Goal: Information Seeking & Learning: Learn about a topic

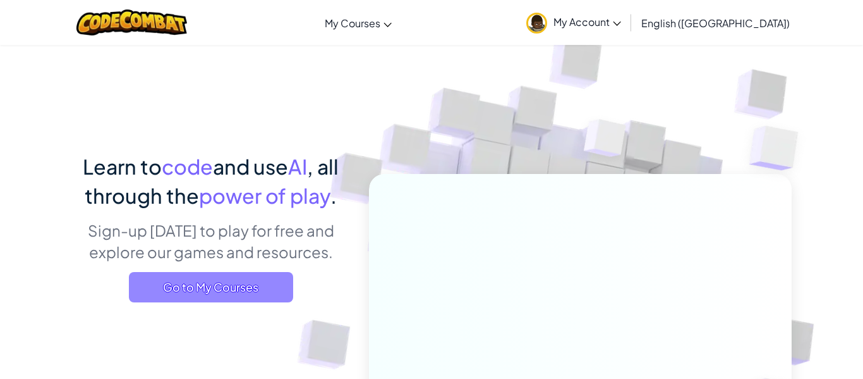
click at [230, 278] on span "Go to My Courses" at bounding box center [211, 287] width 164 height 30
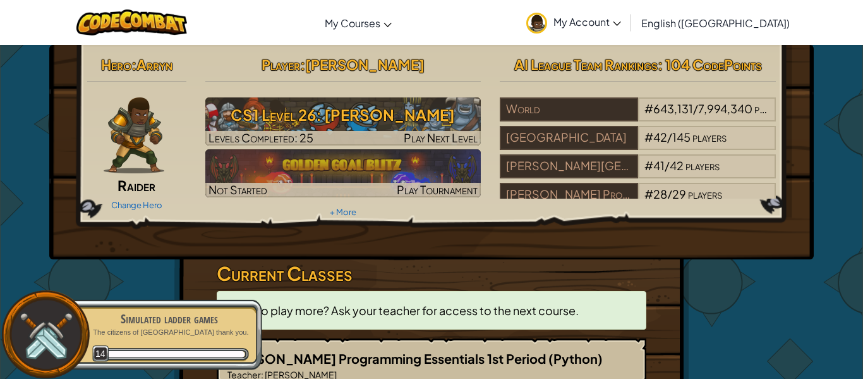
click at [411, 252] on div "Hero : [PERSON_NAME] Change Hero Player : [PERSON_NAME] CS1 Level 26: [PERSON_N…" at bounding box center [431, 152] width 765 height 214
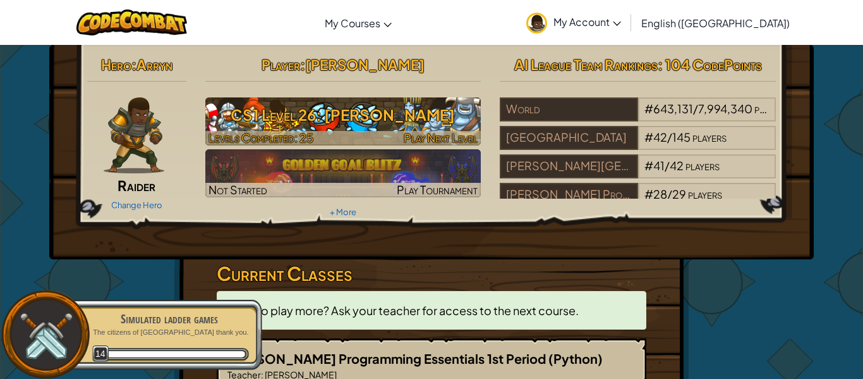
click at [410, 128] on h3 "CS1 Level 26: [PERSON_NAME]" at bounding box center [343, 114] width 276 height 28
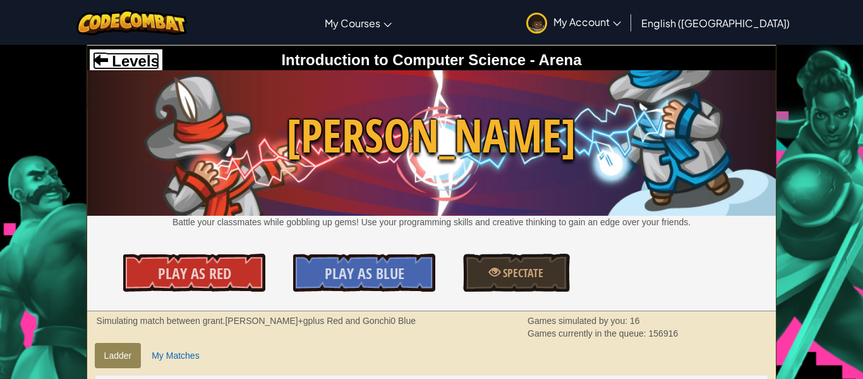
click at [152, 63] on span "Levels" at bounding box center [133, 60] width 51 height 17
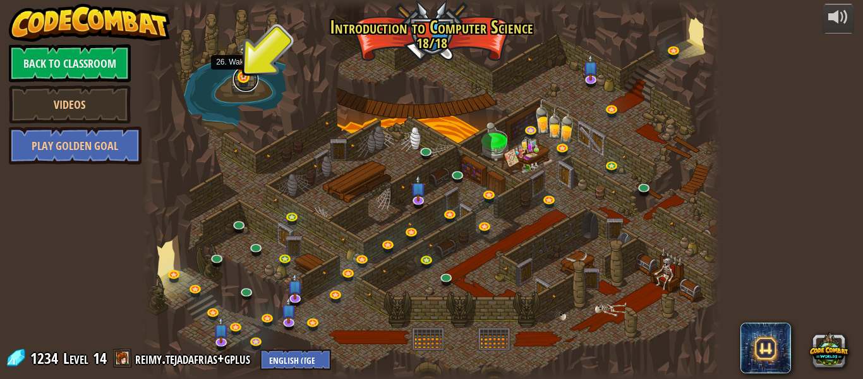
click at [244, 79] on link at bounding box center [245, 78] width 25 height 25
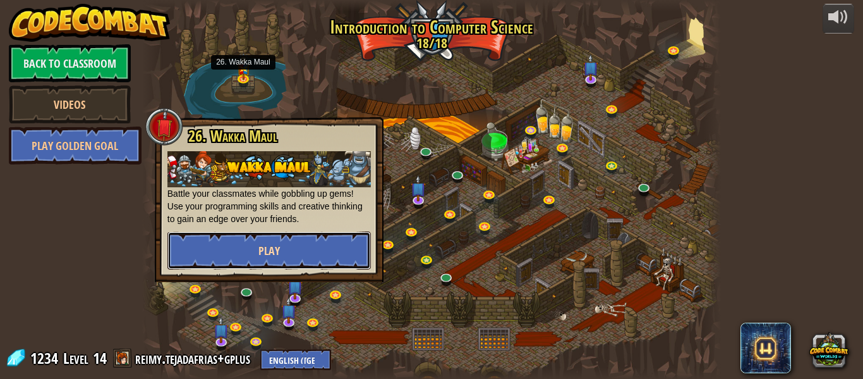
click at [281, 257] on button "Play" at bounding box center [268, 250] width 203 height 38
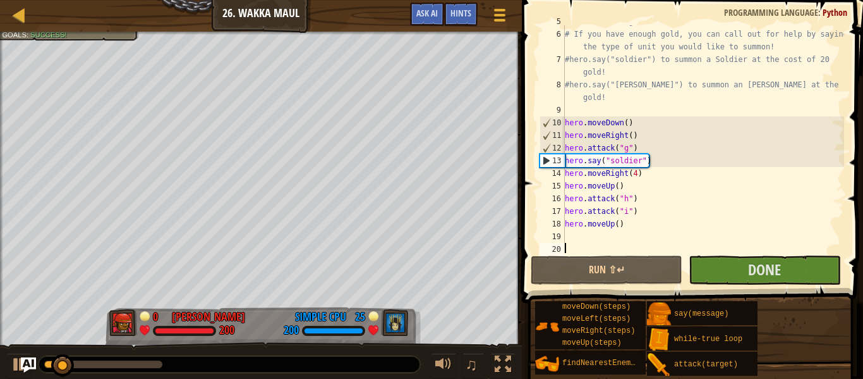
scroll to position [76, 0]
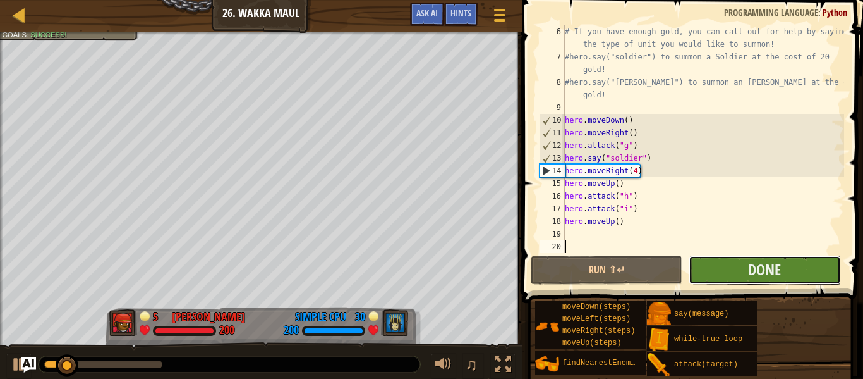
click at [713, 260] on button "Done" at bounding box center [765, 269] width 152 height 29
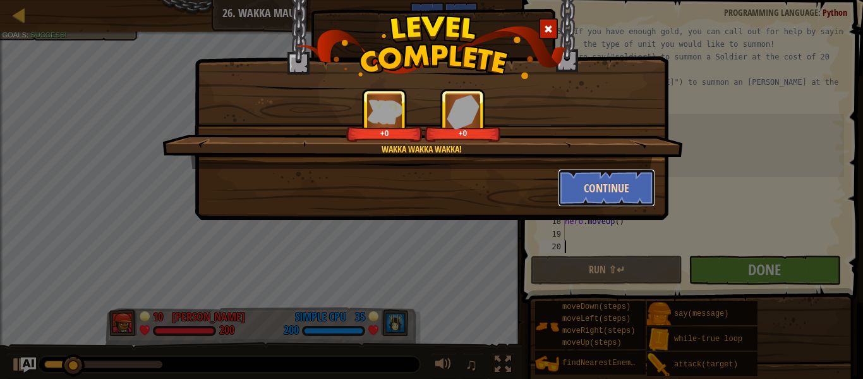
click at [621, 188] on button "Continue" at bounding box center [607, 188] width 98 height 38
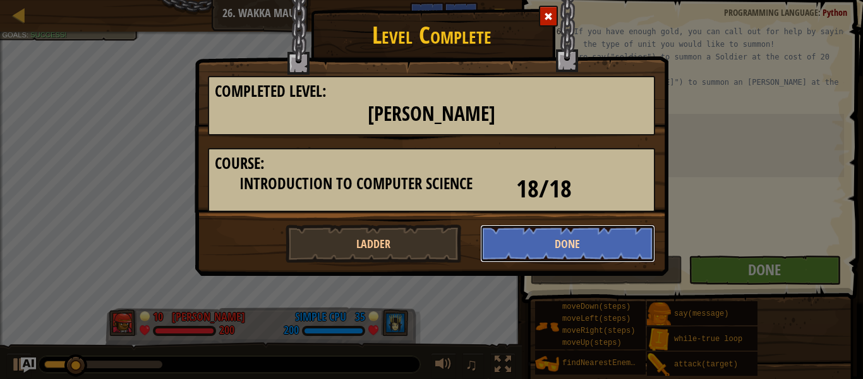
click at [608, 225] on button "Done" at bounding box center [568, 243] width 176 height 38
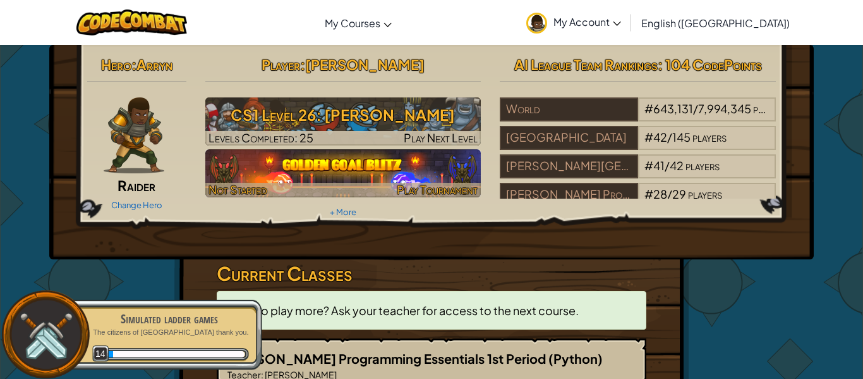
click at [426, 174] on img at bounding box center [343, 173] width 276 height 48
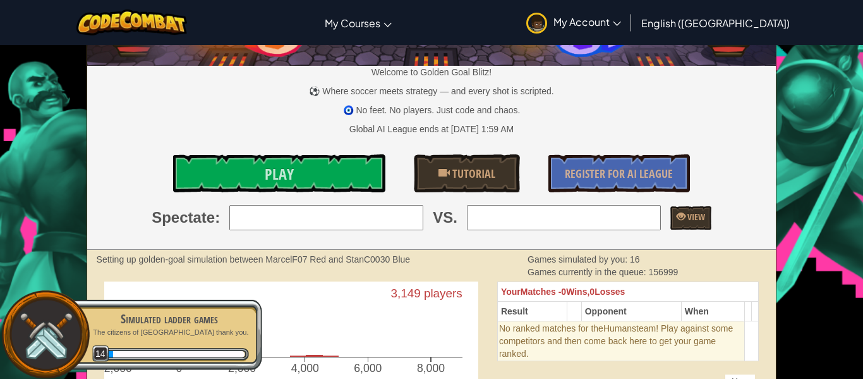
scroll to position [102, 0]
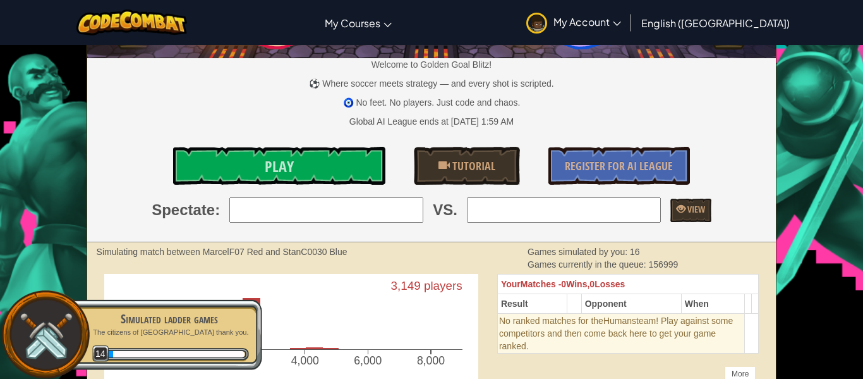
click at [386, 204] on input "search" at bounding box center [326, 209] width 194 height 25
click at [352, 255] on div "Simulating match between MarcelF07 Red and StanC0030 Blue" at bounding box center [303, 251] width 413 height 13
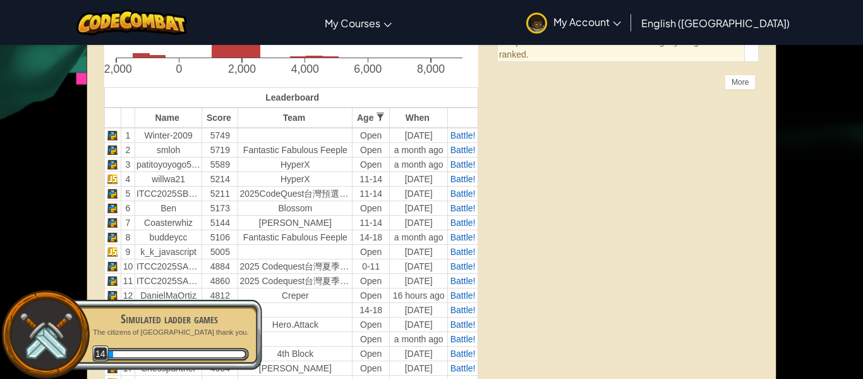
scroll to position [0, 0]
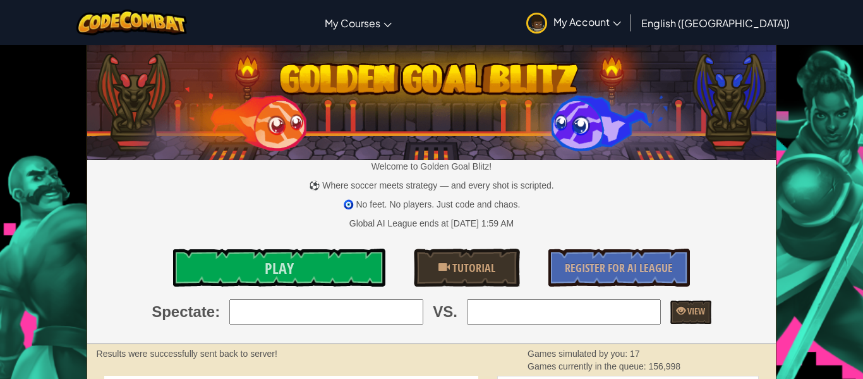
click at [446, 26] on div "Toggle navigation My Courses CodeCombat Classroom Ozaria Classroom AI League Es…" at bounding box center [432, 22] width 870 height 45
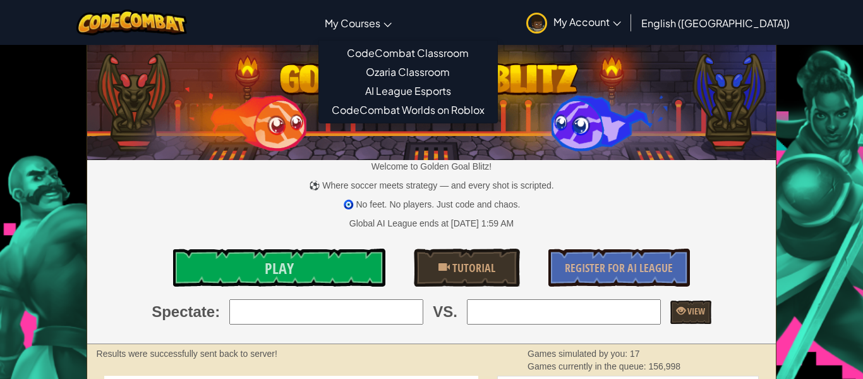
click at [380, 20] on span "My Courses" at bounding box center [353, 22] width 56 height 13
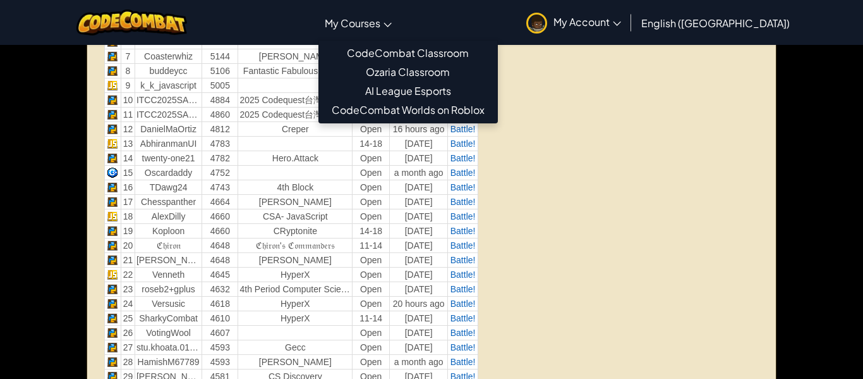
scroll to position [625, 0]
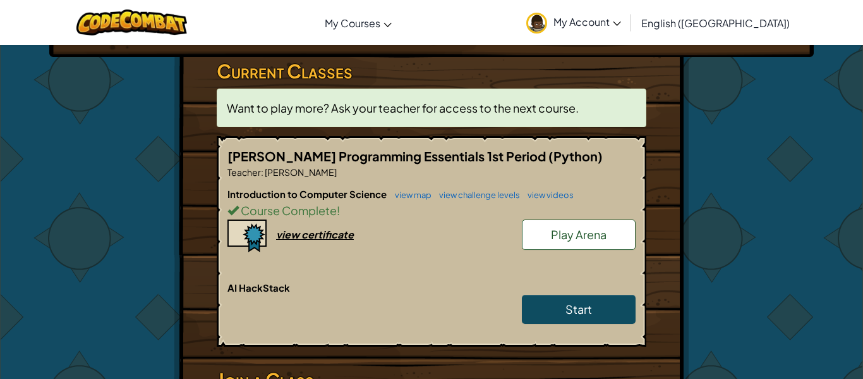
scroll to position [203, 0]
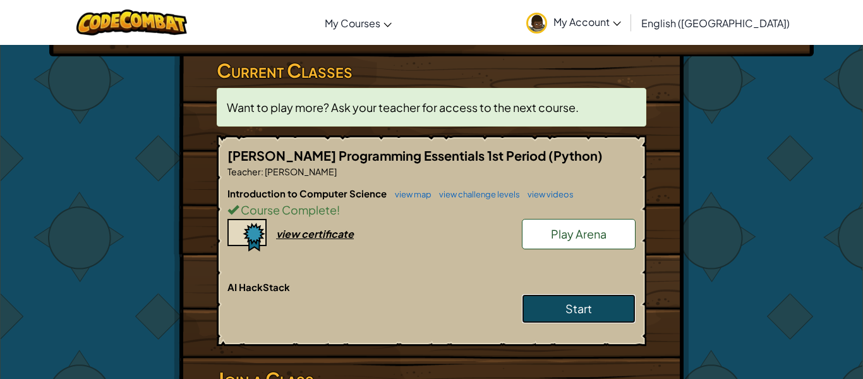
click at [556, 317] on link "Start" at bounding box center [579, 308] width 114 height 29
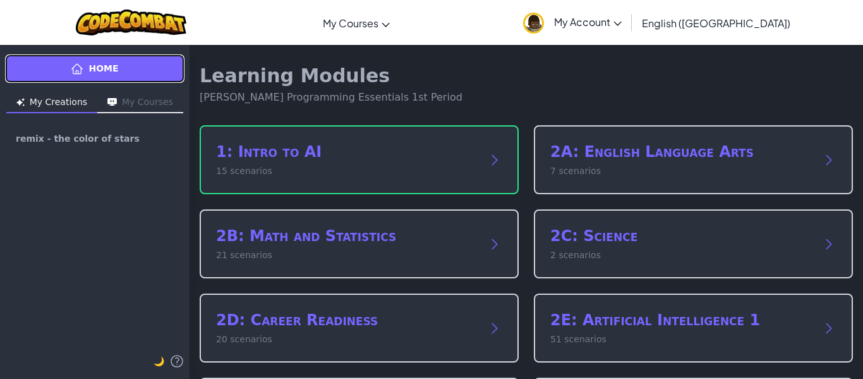
click at [133, 61] on link "Home" at bounding box center [94, 68] width 179 height 28
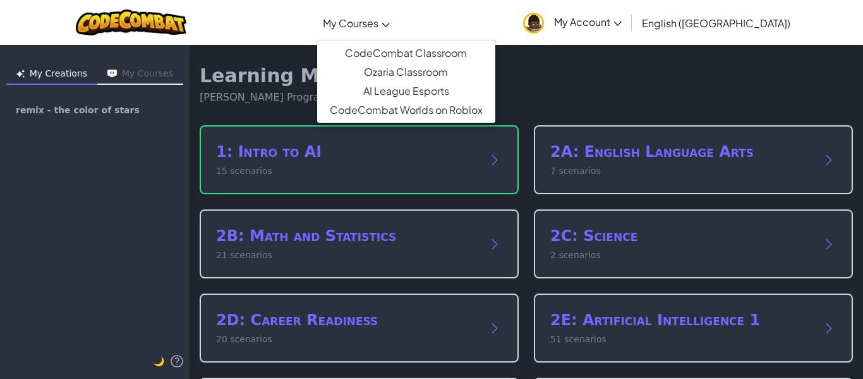
click at [392, 37] on link "My Courses" at bounding box center [357, 23] width 80 height 34
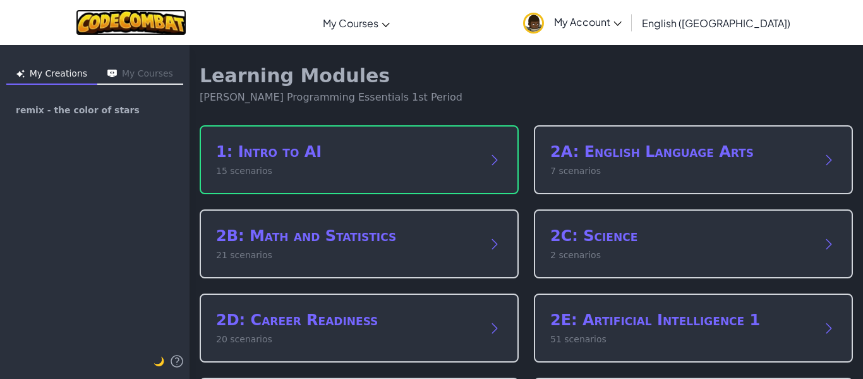
click at [164, 16] on img at bounding box center [131, 22] width 111 height 26
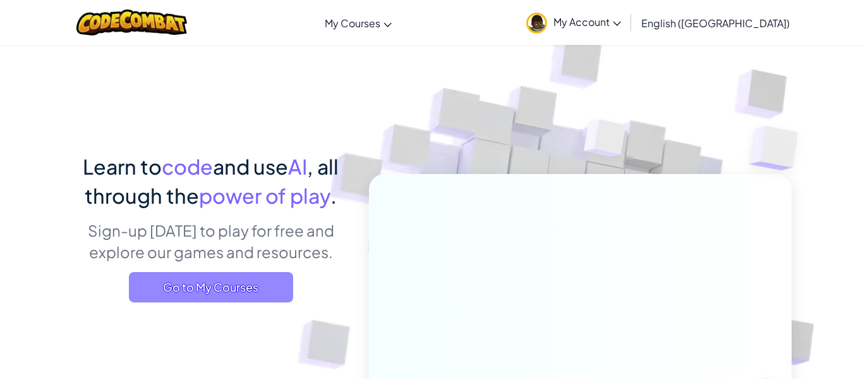
click at [233, 289] on span "Go to My Courses" at bounding box center [211, 287] width 164 height 30
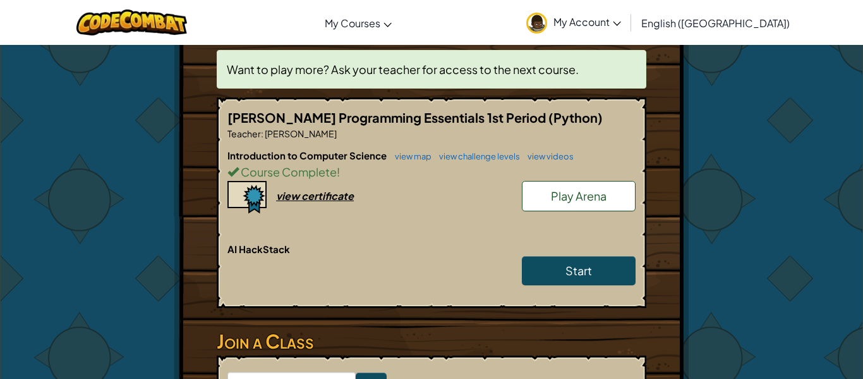
scroll to position [240, 0]
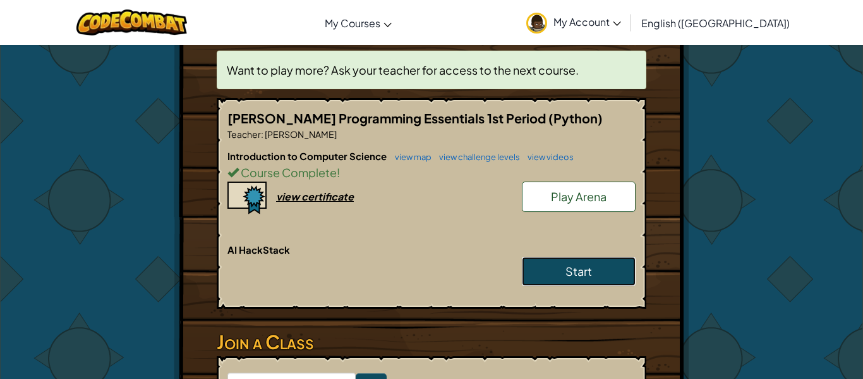
click at [550, 272] on link "Start" at bounding box center [579, 271] width 114 height 29
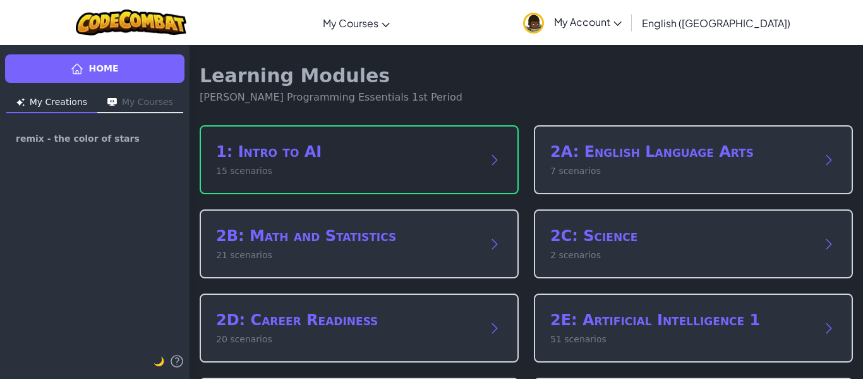
click at [387, 174] on p "15 scenarios" at bounding box center [346, 170] width 261 height 13
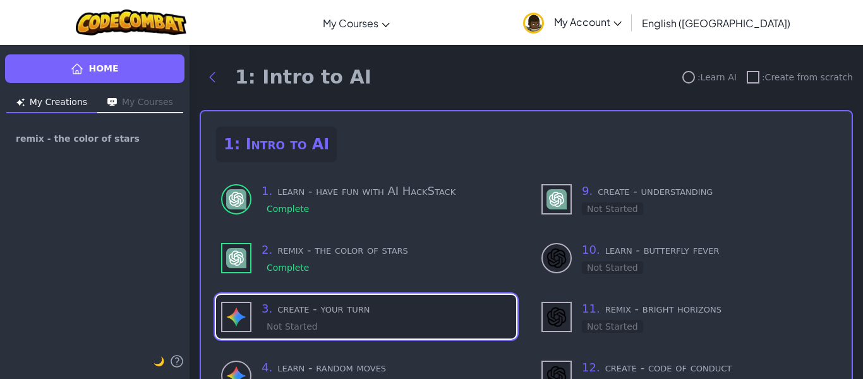
click at [339, 317] on div "3 . create - your turn Not Started" at bounding box center [387, 316] width 250 height 33
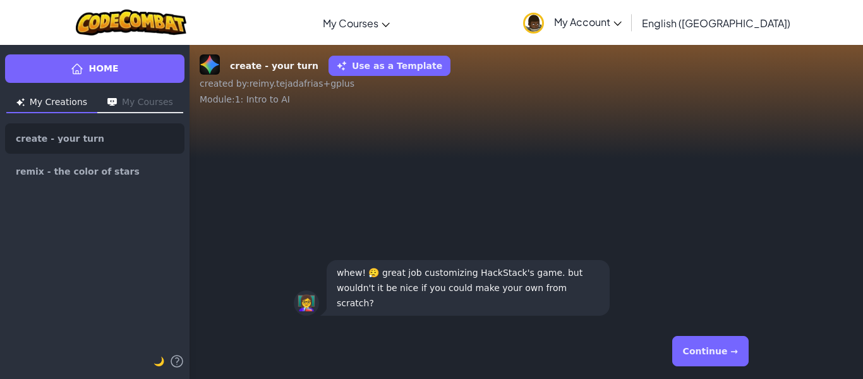
click at [339, 317] on div "👩‍🏫 whew! 😮‍💨 great job customizing HackStack's game. but wouldn't it be nice i…" at bounding box center [526, 287] width 465 height 61
click at [695, 356] on button "Continue →" at bounding box center [710, 351] width 76 height 30
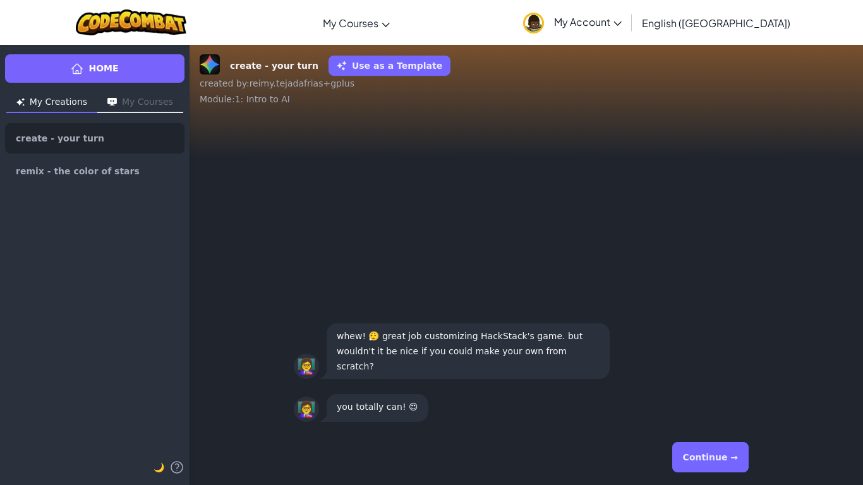
click at [700, 378] on button "Continue →" at bounding box center [710, 457] width 76 height 30
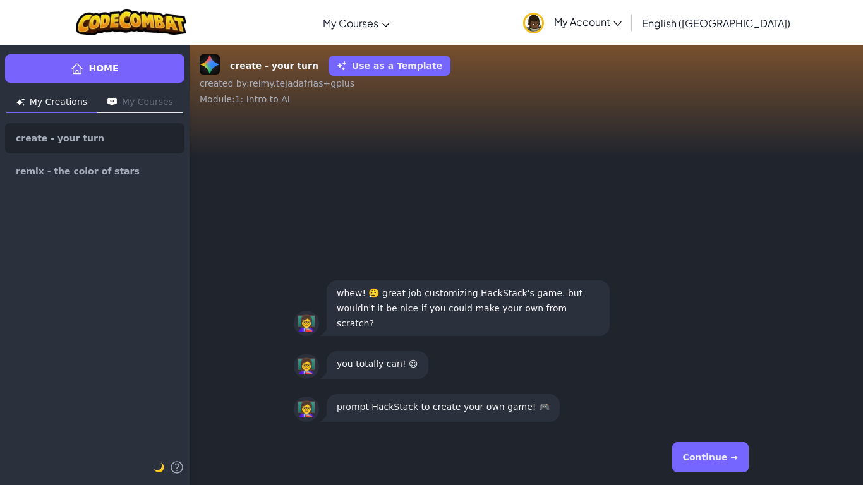
click at [700, 378] on button "Continue →" at bounding box center [710, 457] width 76 height 30
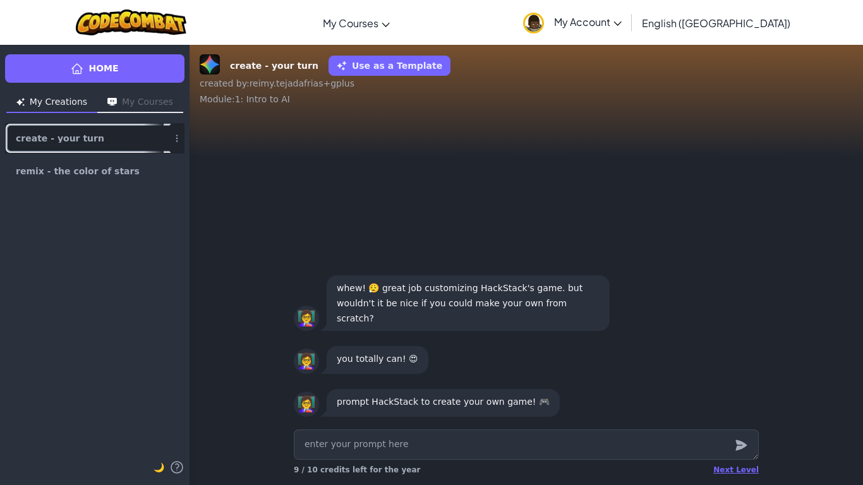
click at [124, 139] on link "create - your turn" at bounding box center [94, 138] width 179 height 30
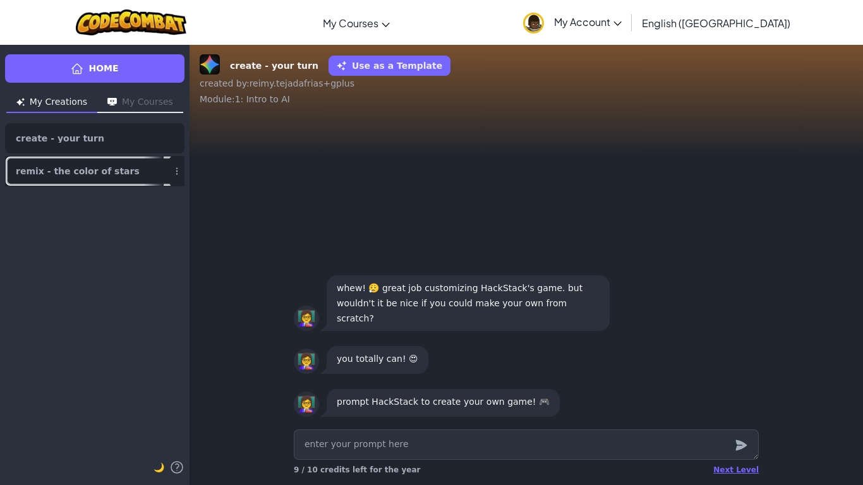
click at [137, 168] on link "remix - the color of stars" at bounding box center [94, 171] width 179 height 30
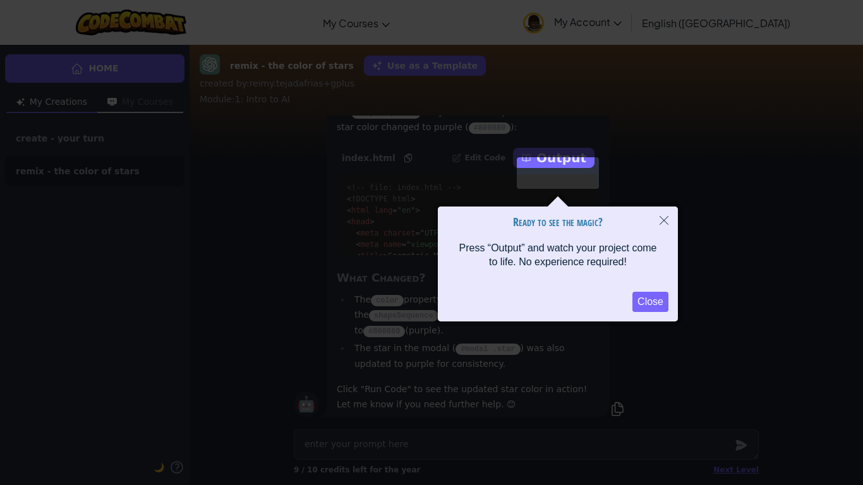
scroll to position [1, 0]
click at [666, 305] on button "Close" at bounding box center [651, 302] width 36 height 20
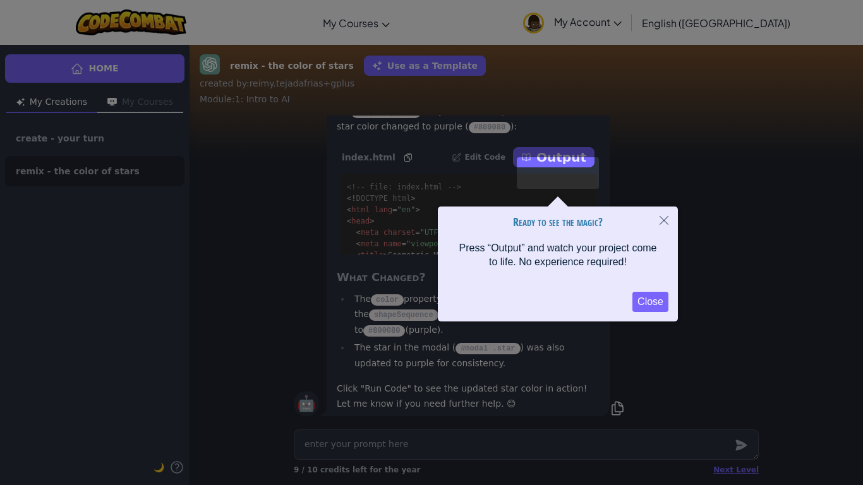
click at [667, 227] on button "Close" at bounding box center [664, 222] width 28 height 30
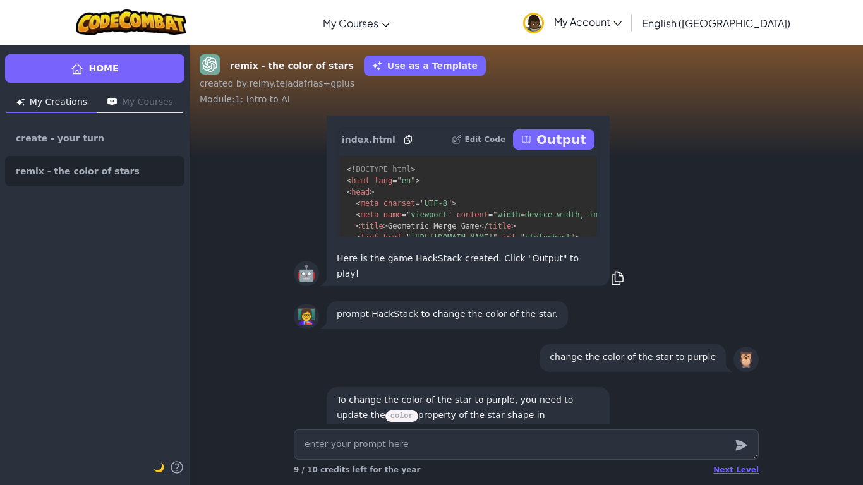
scroll to position [-398, 0]
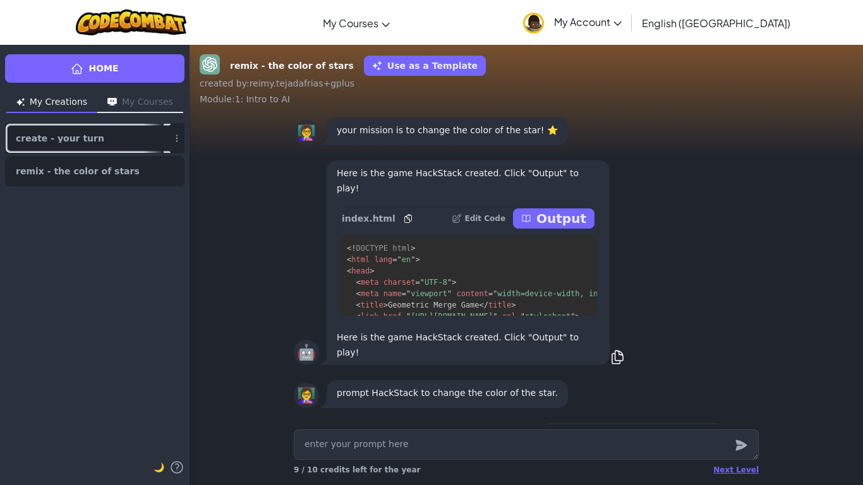
click at [116, 126] on link "create - your turn" at bounding box center [94, 138] width 179 height 30
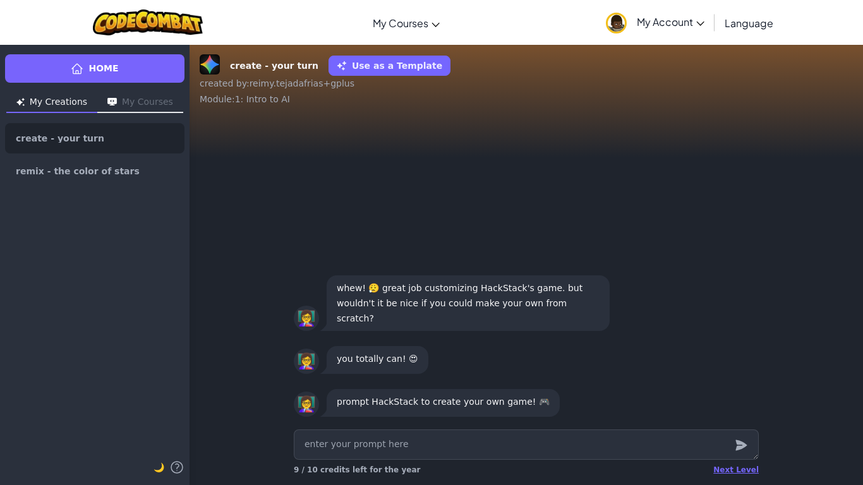
type textarea "x"
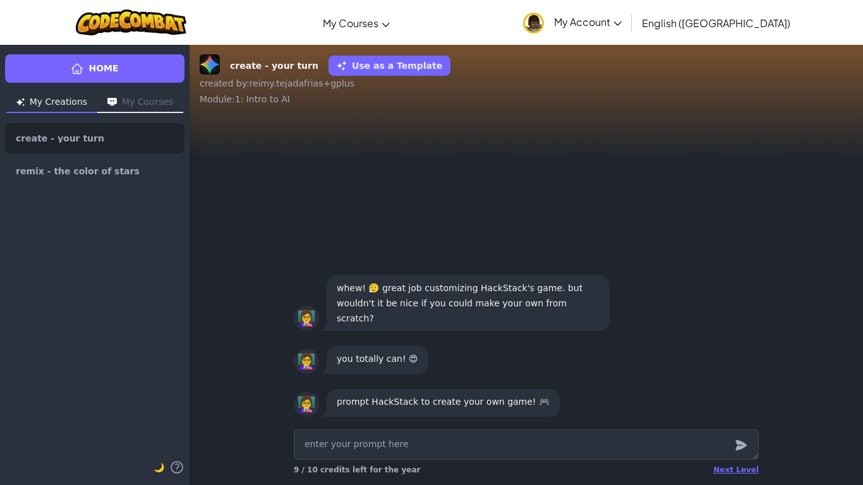
type textarea "c"
type textarea "x"
type textarea "cre"
type textarea "x"
type textarea "crea"
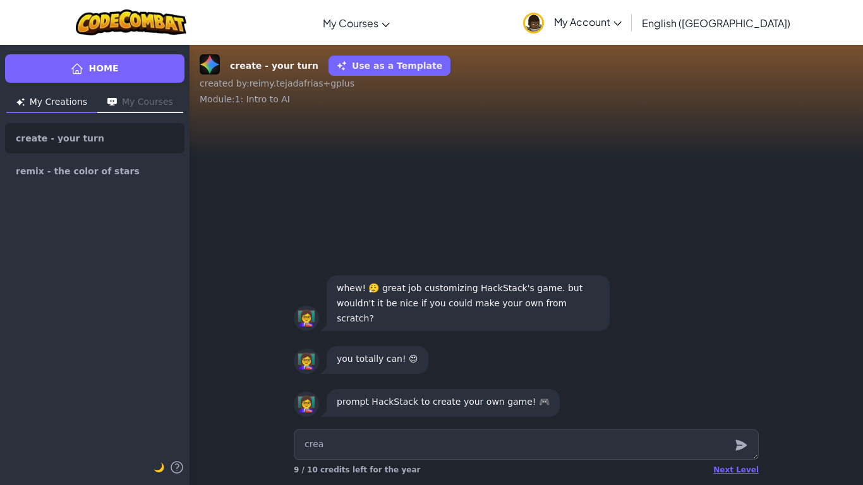
type textarea "x"
type textarea "creat"
type textarea "x"
type textarea "create"
type textarea "x"
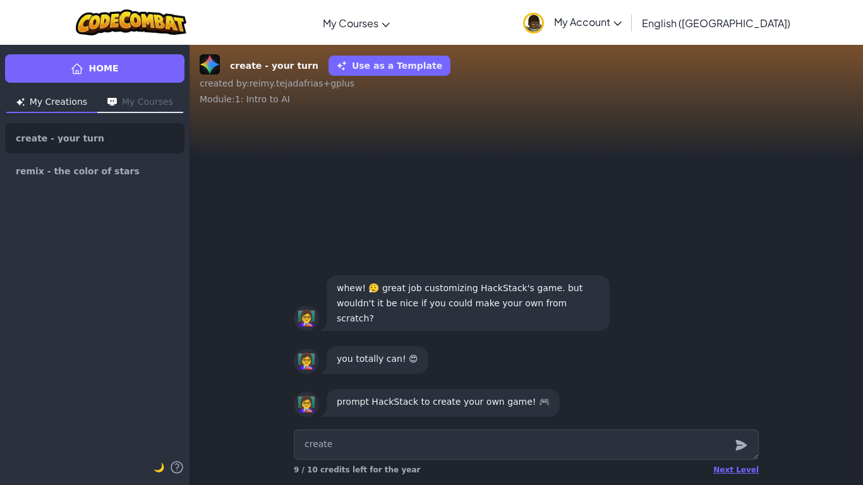
type textarea "create"
type textarea "x"
type textarea "create a"
type textarea "x"
type textarea "create a ga"
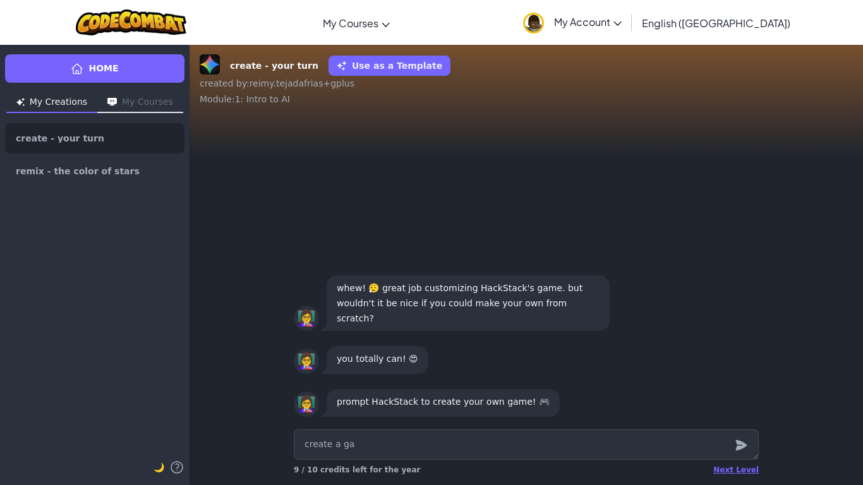
type textarea "x"
type textarea "create a gam"
type textarea "x"
type textarea "create a game"
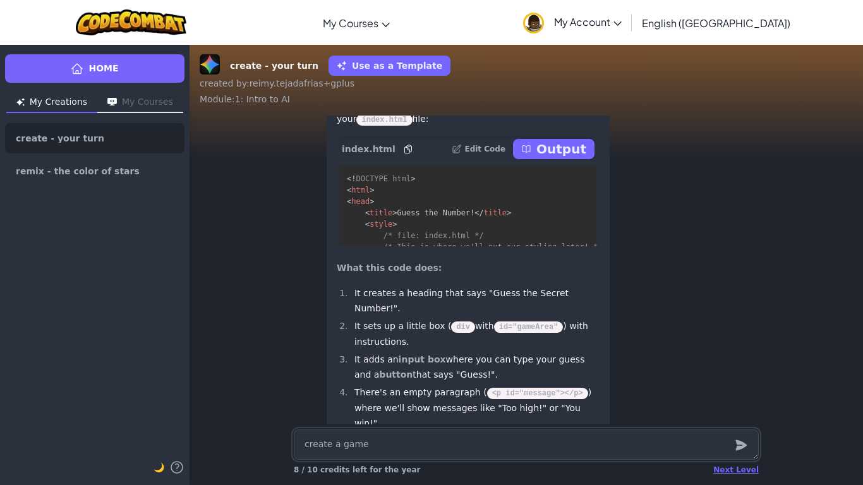
scroll to position [-308, 0]
click at [542, 160] on button "Output" at bounding box center [554, 150] width 82 height 20
type textarea "x"
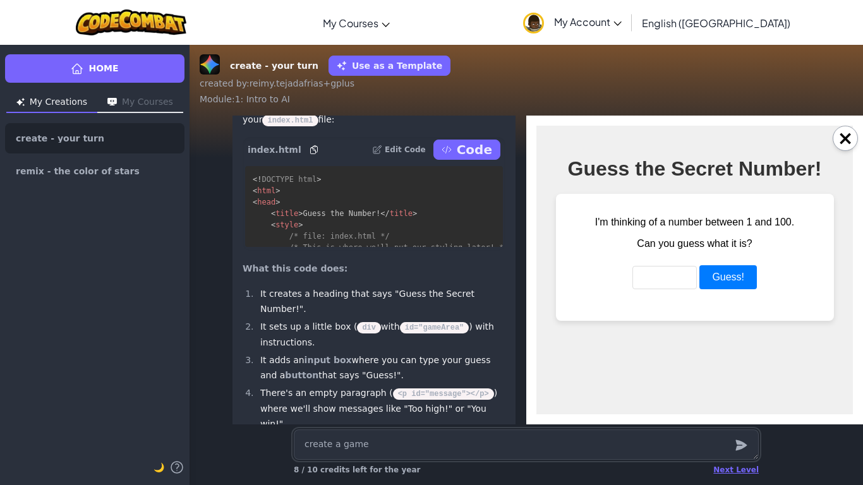
scroll to position [0, 0]
click at [653, 274] on input "number" at bounding box center [665, 277] width 64 height 23
type input "5"
click at [726, 267] on button "Guess!" at bounding box center [729, 277] width 58 height 24
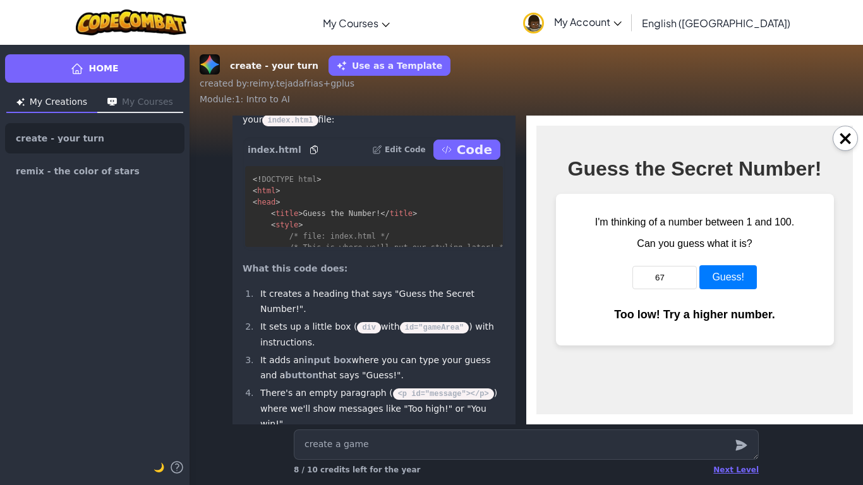
click at [674, 273] on input "67" at bounding box center [665, 277] width 64 height 23
type input "6"
click at [708, 289] on button "Guess!" at bounding box center [729, 277] width 58 height 24
click at [683, 279] on input "71" at bounding box center [665, 277] width 64 height 23
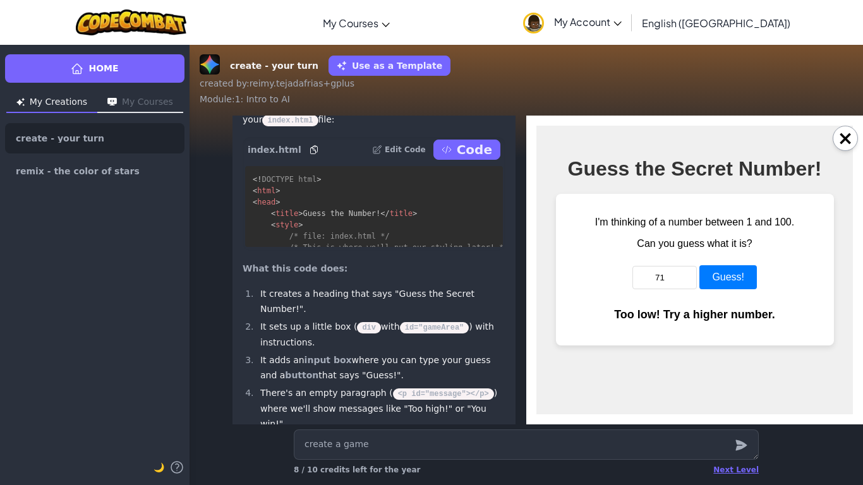
click at [677, 279] on input "71" at bounding box center [665, 277] width 64 height 23
type input "7"
type input "9"
click at [732, 287] on button "Guess!" at bounding box center [729, 277] width 58 height 24
click at [664, 282] on input "80" at bounding box center [665, 277] width 64 height 23
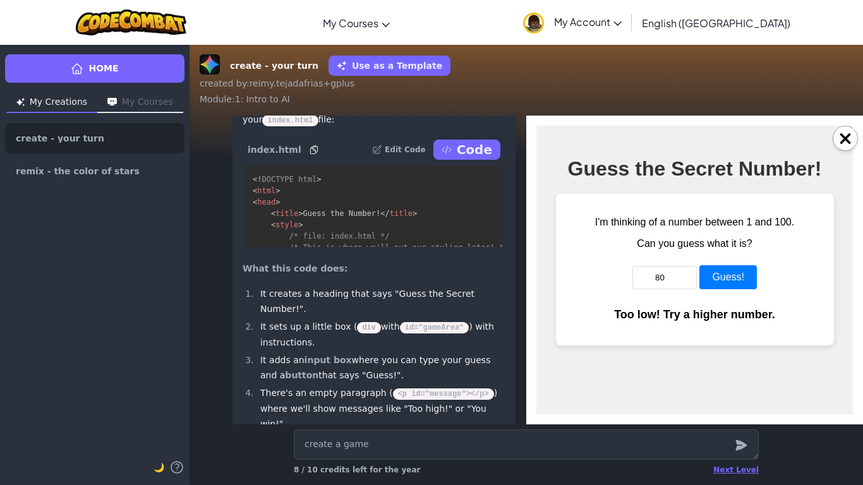
type input "8"
click at [710, 284] on button "Guess!" at bounding box center [729, 277] width 58 height 24
click at [682, 278] on input "95" at bounding box center [665, 277] width 64 height 23
click at [712, 279] on button "Guess!" at bounding box center [729, 277] width 58 height 24
click at [676, 275] on input "99" at bounding box center [665, 277] width 64 height 23
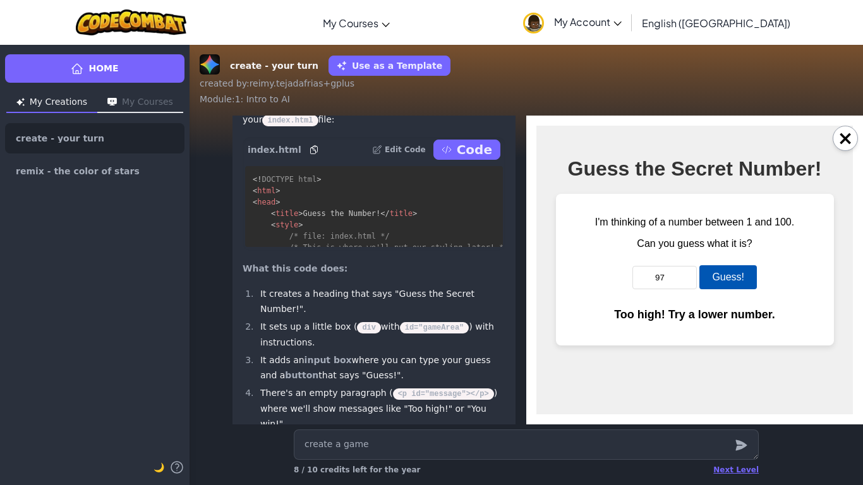
click at [710, 282] on button "Guess!" at bounding box center [729, 277] width 58 height 24
click at [676, 277] on input "97" at bounding box center [665, 277] width 64 height 23
type input "96"
click at [706, 281] on button "Guess!" at bounding box center [729, 277] width 58 height 24
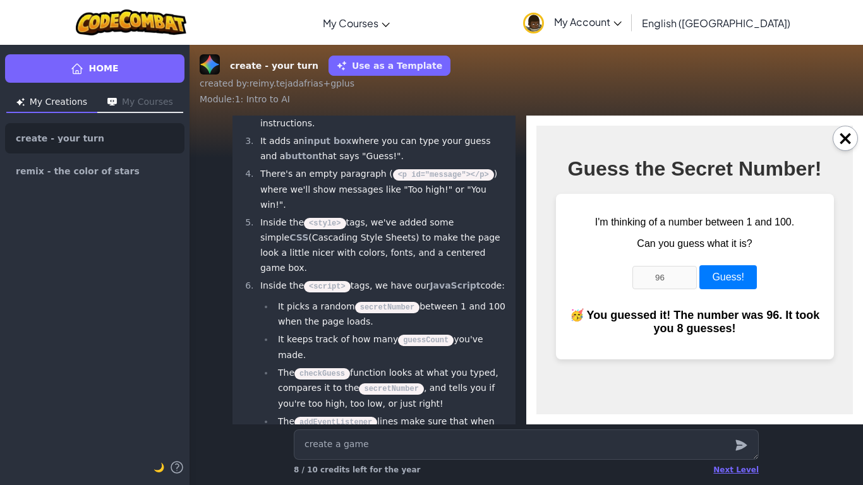
scroll to position [1, 0]
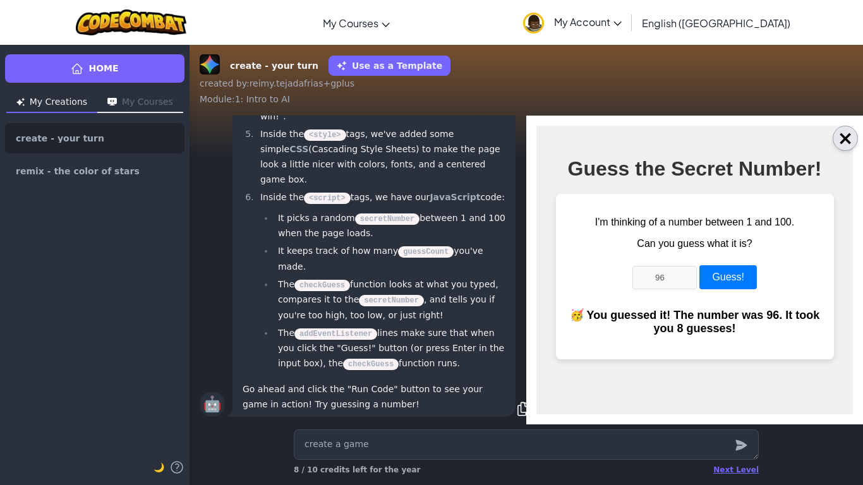
click at [835, 146] on button "×" at bounding box center [845, 138] width 25 height 25
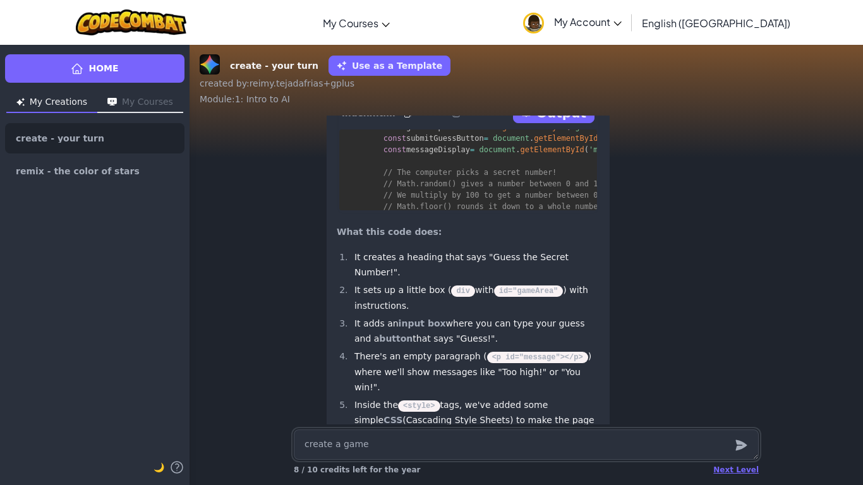
scroll to position [-260, 0]
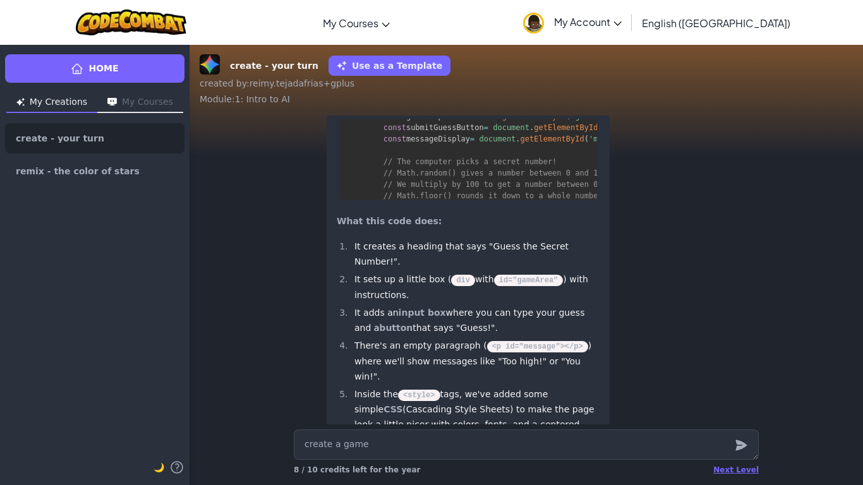
click at [564, 111] on p "Output" at bounding box center [562, 103] width 50 height 18
type textarea "x"
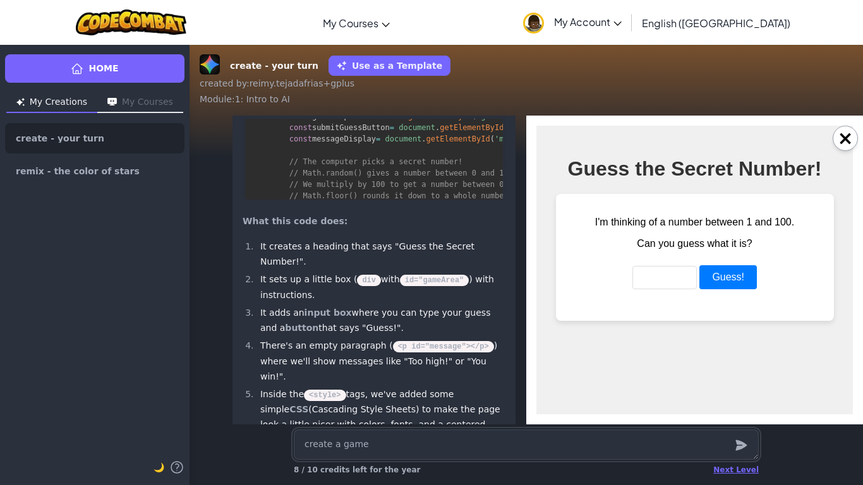
scroll to position [0, 0]
click at [660, 288] on input "number" at bounding box center [665, 277] width 64 height 23
click at [731, 282] on button "Guess!" at bounding box center [729, 277] width 58 height 24
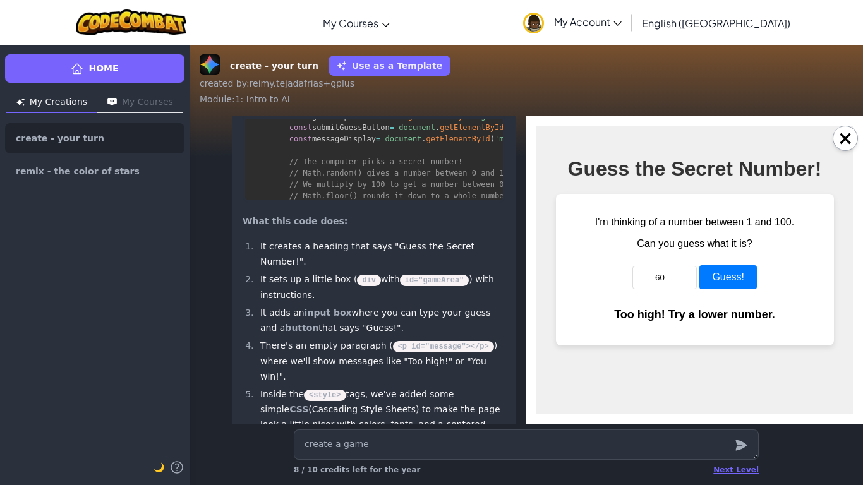
click at [677, 277] on input "60" at bounding box center [665, 277] width 64 height 23
type input "6"
click at [734, 267] on button "Guess!" at bounding box center [729, 277] width 58 height 24
click at [677, 275] on input "40" at bounding box center [665, 277] width 64 height 23
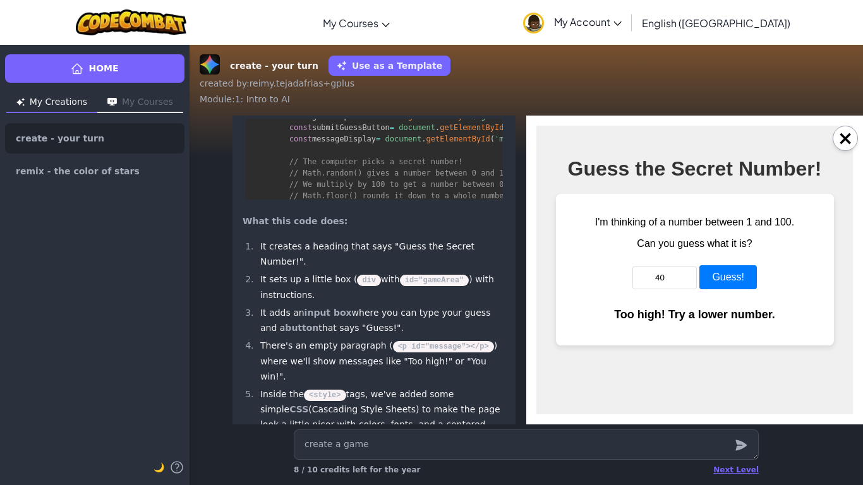
type input "4"
click at [723, 281] on button "Guess!" at bounding box center [729, 277] width 58 height 24
click at [668, 276] on input "35" at bounding box center [665, 277] width 64 height 23
type input "3"
click at [730, 276] on button "Guess!" at bounding box center [729, 277] width 58 height 24
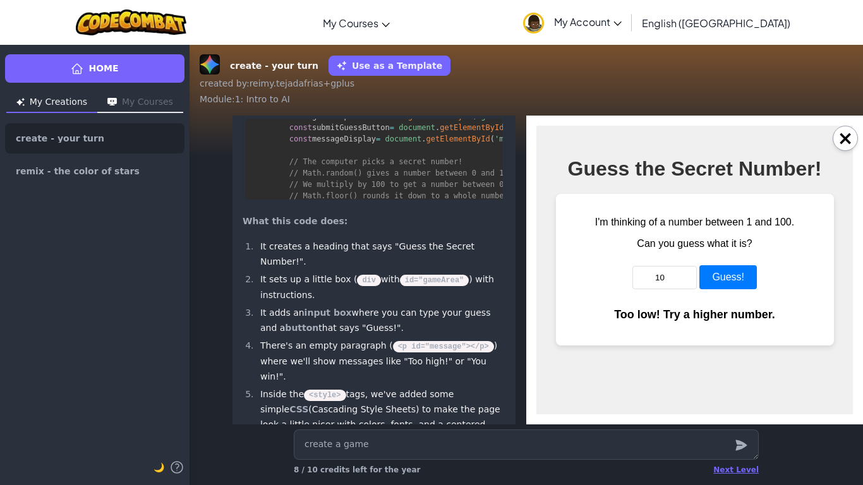
click at [671, 276] on input "10" at bounding box center [665, 277] width 64 height 23
type input "1"
click at [708, 286] on button "Guess!" at bounding box center [729, 277] width 58 height 24
click at [680, 280] on input "20" at bounding box center [665, 277] width 64 height 23
type input "2"
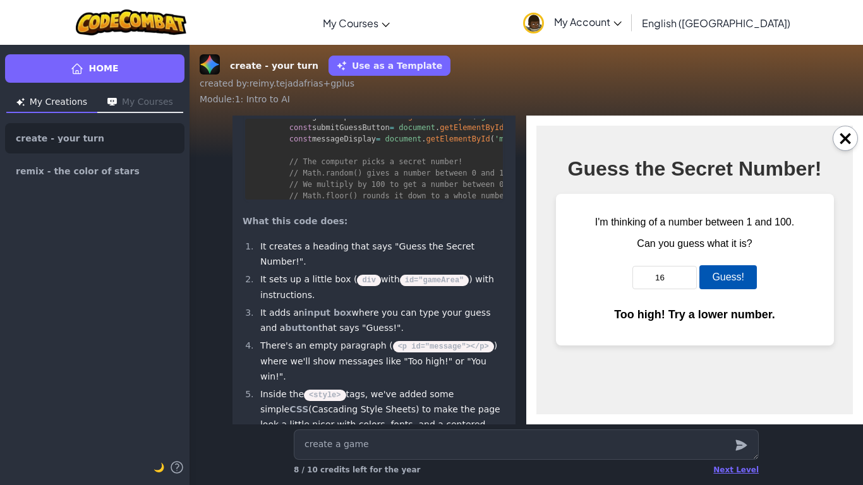
click at [741, 280] on button "Guess!" at bounding box center [729, 277] width 58 height 24
click at [670, 277] on input "16" at bounding box center [665, 277] width 64 height 23
click at [662, 286] on input "118" at bounding box center [665, 277] width 64 height 23
click at [735, 279] on button "Guess!" at bounding box center [729, 277] width 58 height 24
type input "19"
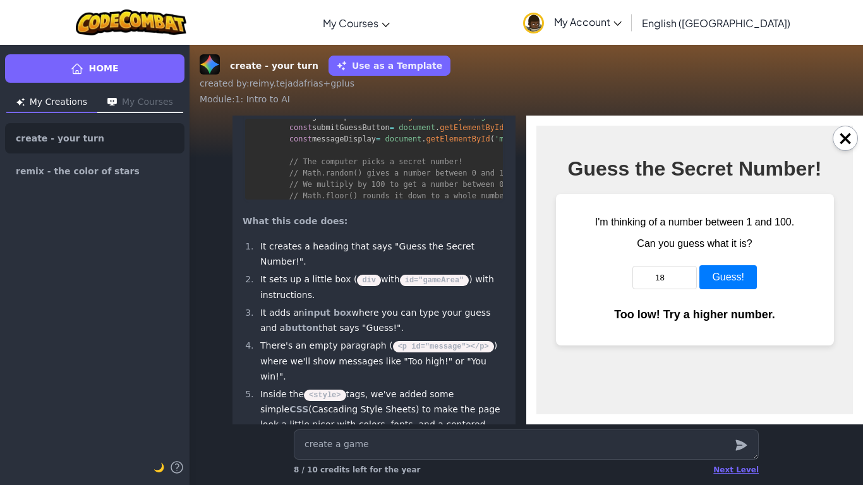
click at [688, 277] on input "19" at bounding box center [665, 277] width 64 height 23
click at [724, 282] on button "Guess!" at bounding box center [729, 277] width 58 height 24
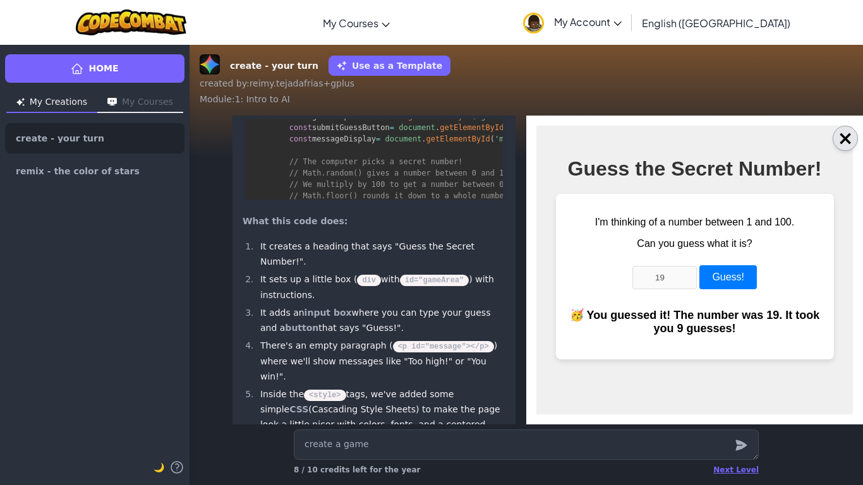
click at [851, 138] on button "×" at bounding box center [845, 138] width 25 height 25
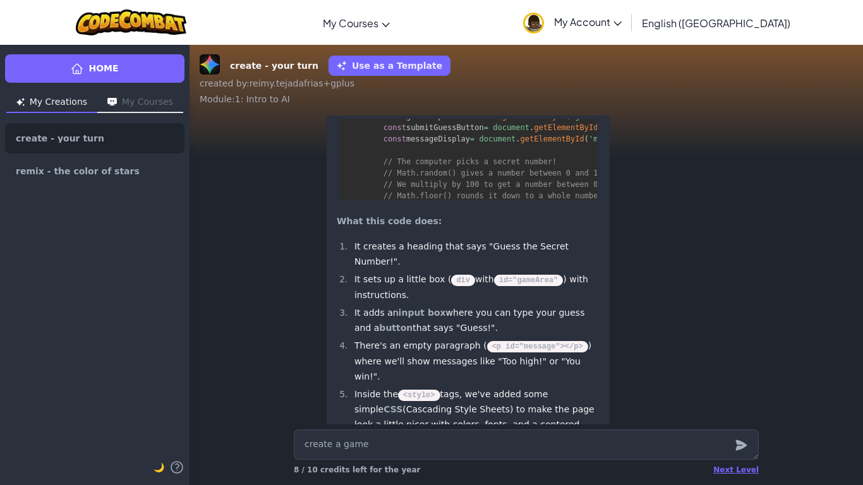
click at [575, 111] on p "Output" at bounding box center [562, 103] width 50 height 18
type textarea "x"
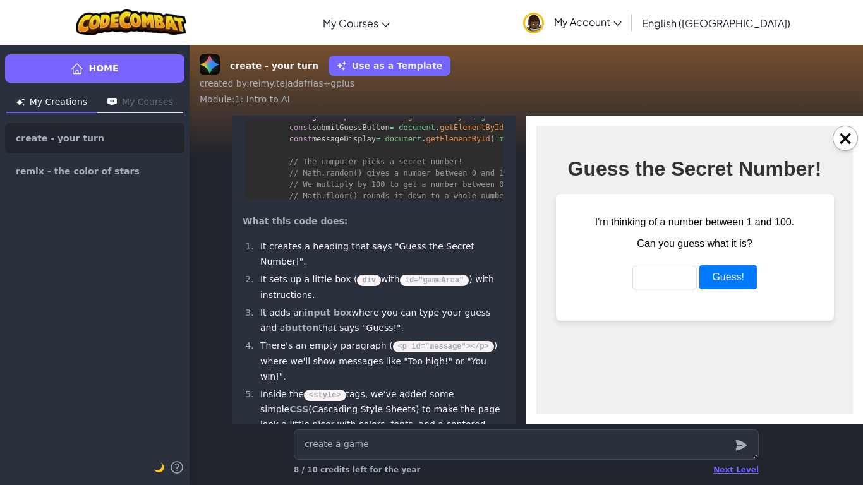
click at [661, 281] on input "number" at bounding box center [665, 277] width 64 height 23
click at [715, 289] on button "Guess!" at bounding box center [729, 277] width 58 height 24
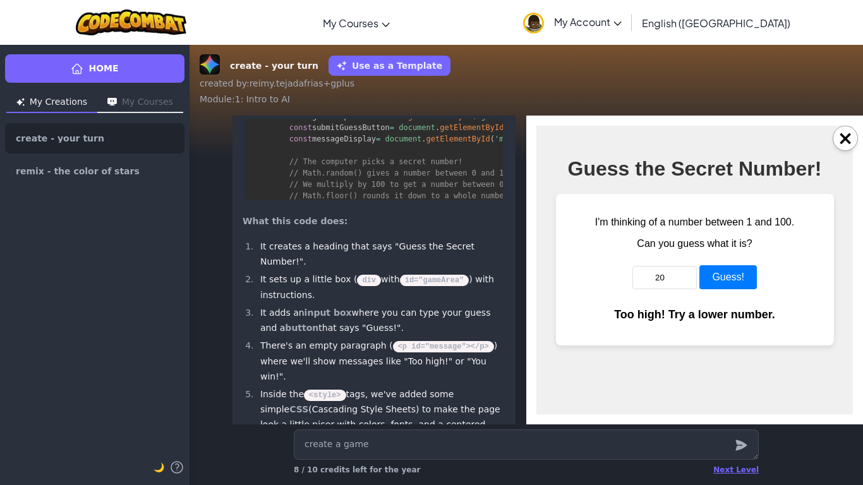
click at [676, 279] on input "20" at bounding box center [665, 277] width 64 height 23
type input "2"
click at [732, 293] on div "I'm thinking of a number between 1 and 100. Can you guess what it is? 10 Guess!…" at bounding box center [695, 270] width 278 height 152
click at [738, 279] on button "Guess!" at bounding box center [729, 277] width 58 height 24
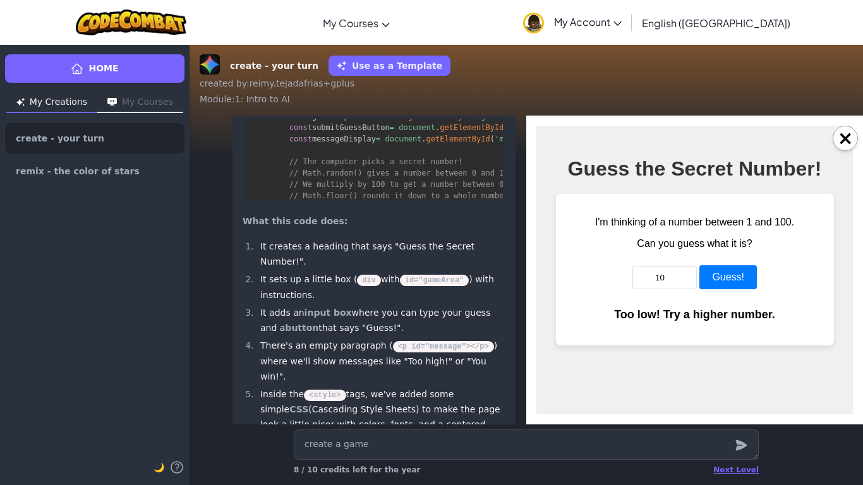
click at [665, 279] on input "10" at bounding box center [665, 277] width 64 height 23
type input "1"
click at [721, 277] on button "Guess!" at bounding box center [729, 277] width 58 height 24
click at [674, 279] on input "15" at bounding box center [665, 277] width 64 height 23
type input "1"
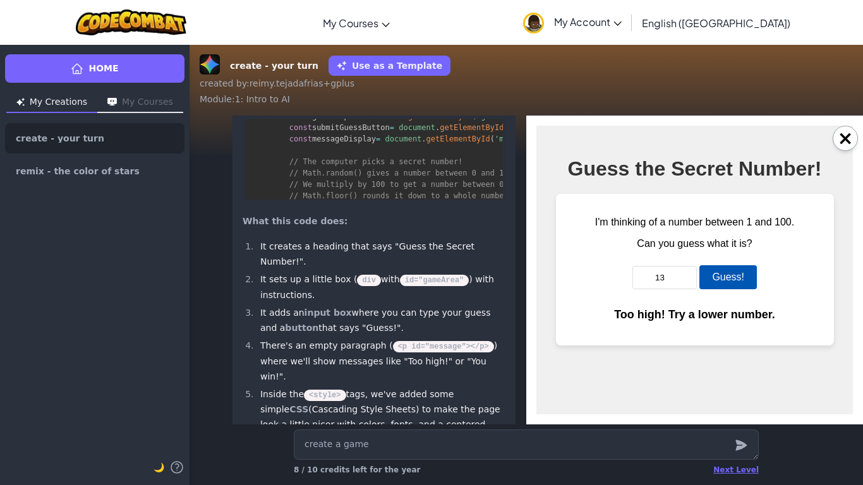
type input "13"
click at [720, 284] on button "Guess!" at bounding box center [729, 277] width 58 height 24
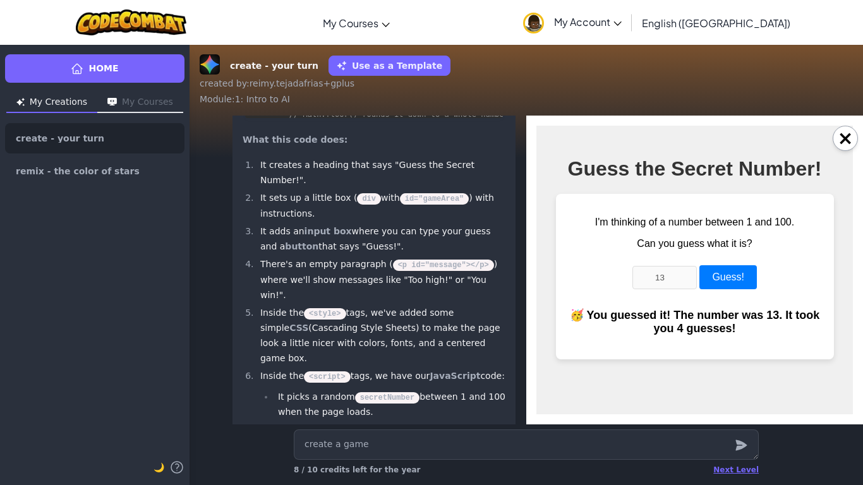
scroll to position [-229, 0]
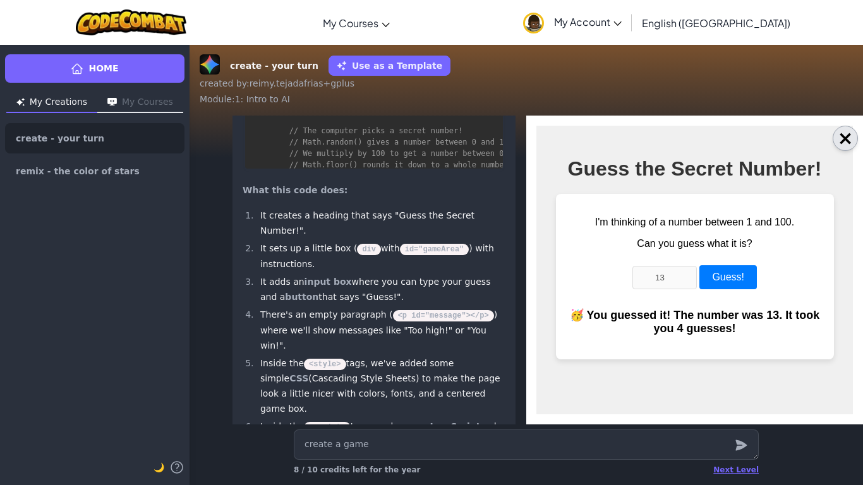
click at [835, 138] on button "×" at bounding box center [845, 138] width 25 height 25
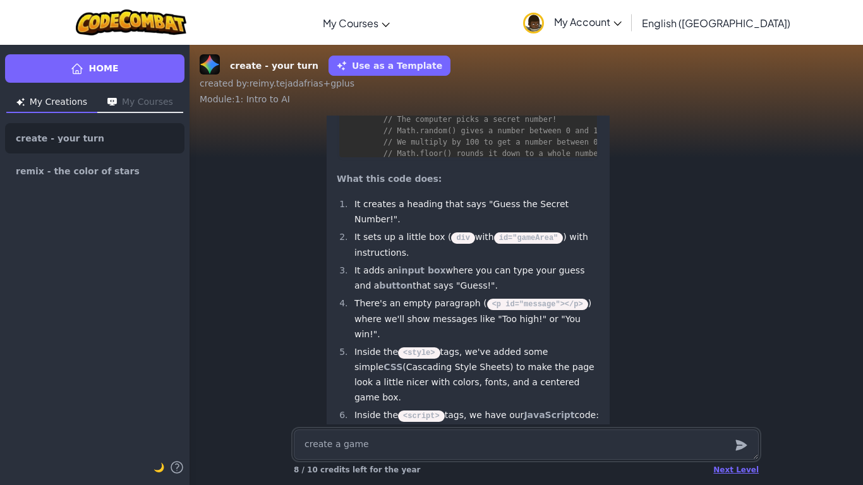
scroll to position [1, 0]
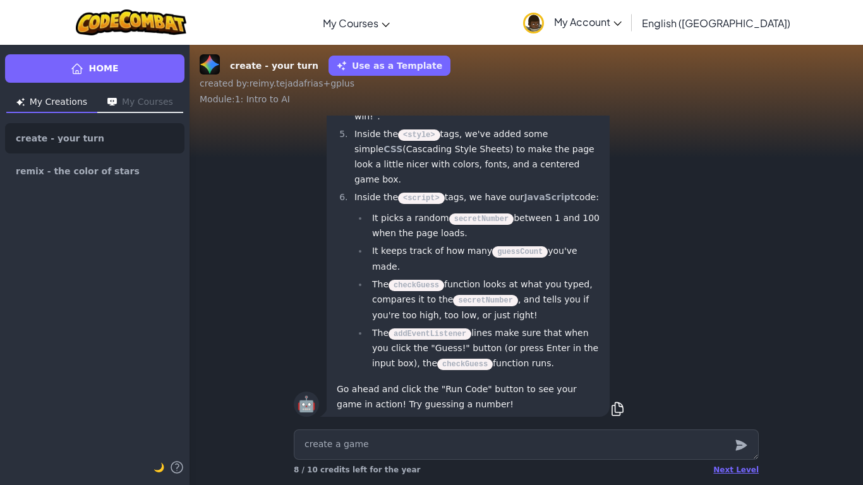
click at [142, 91] on div "Home My Creations My Courses create - your turn remix - the color of stars 🌙" at bounding box center [95, 264] width 190 height 441
click at [150, 104] on button "My Courses" at bounding box center [140, 103] width 86 height 20
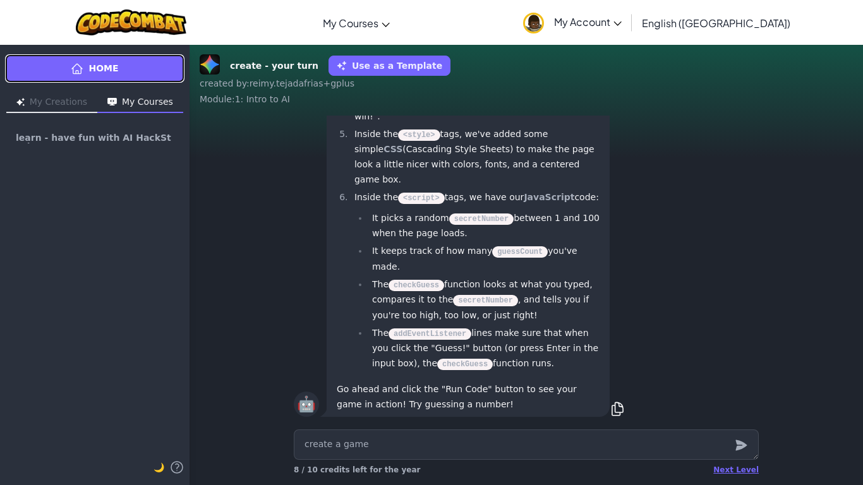
click at [148, 78] on link "Home" at bounding box center [94, 68] width 179 height 28
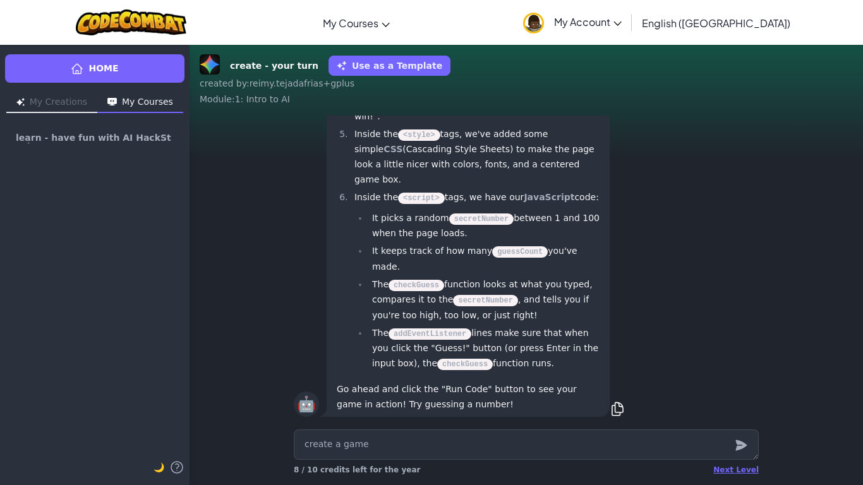
type textarea "x"
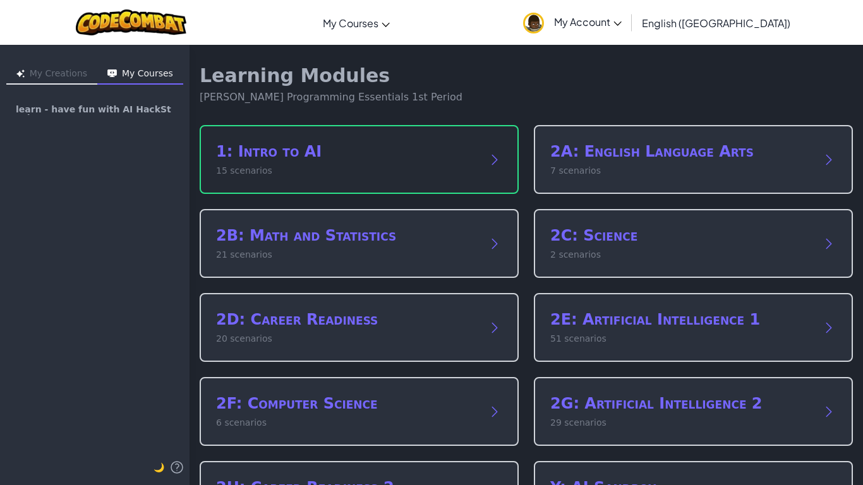
click at [284, 154] on h2 "1: Intro to AI" at bounding box center [346, 152] width 261 height 20
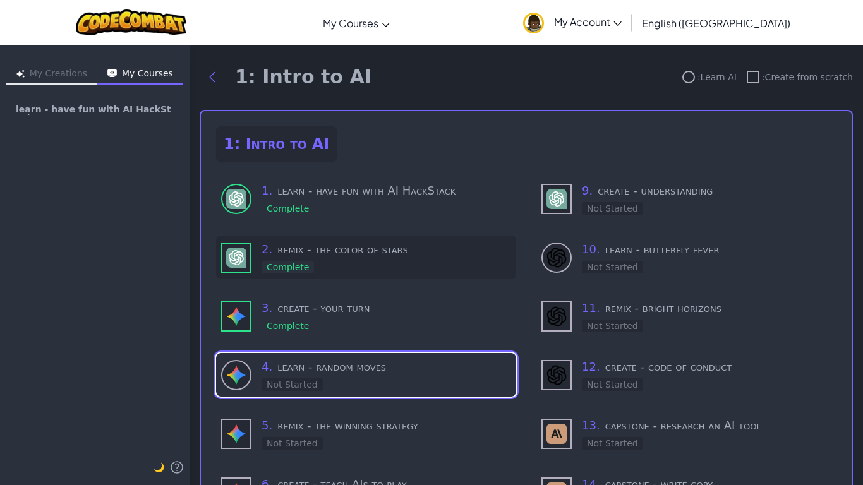
scroll to position [50, 0]
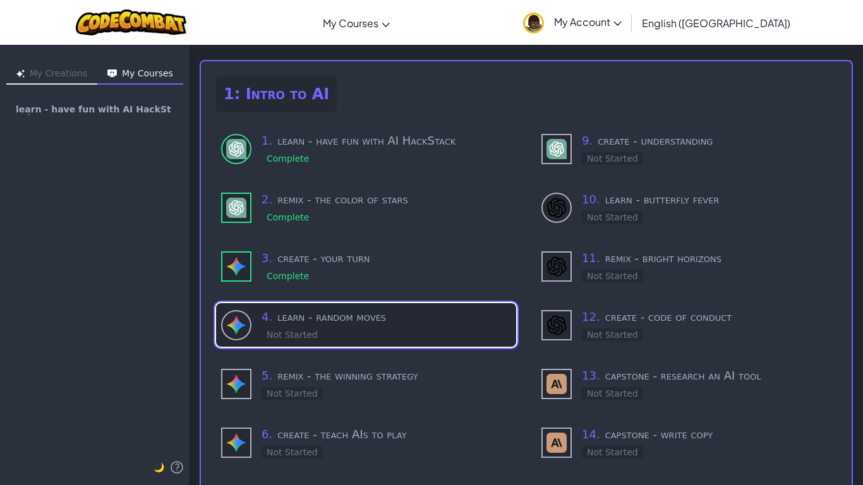
click at [296, 319] on h3 "4 . learn - random moves" at bounding box center [387, 317] width 250 height 18
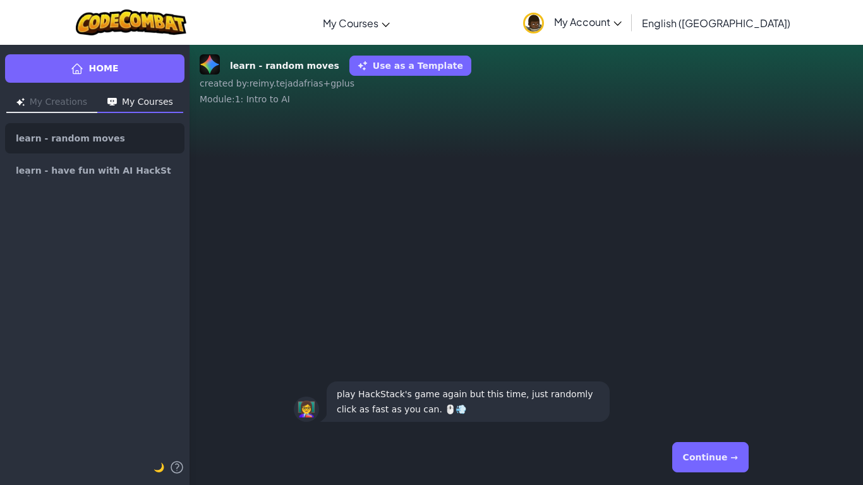
click at [688, 378] on button "Continue →" at bounding box center [710, 457] width 76 height 30
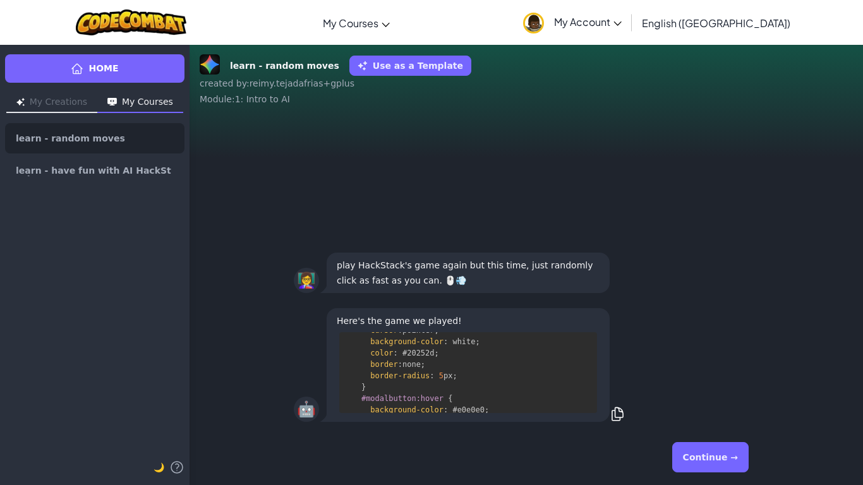
scroll to position [1584, 4]
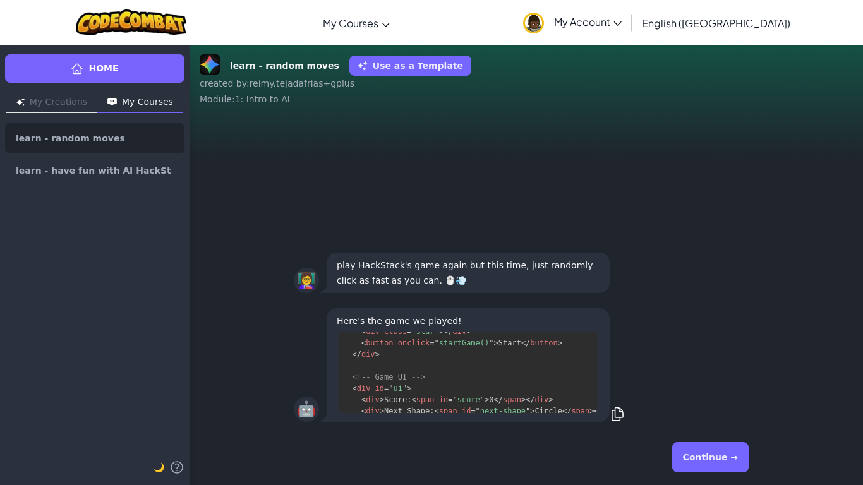
click at [695, 378] on button "Continue →" at bounding box center [710, 457] width 76 height 30
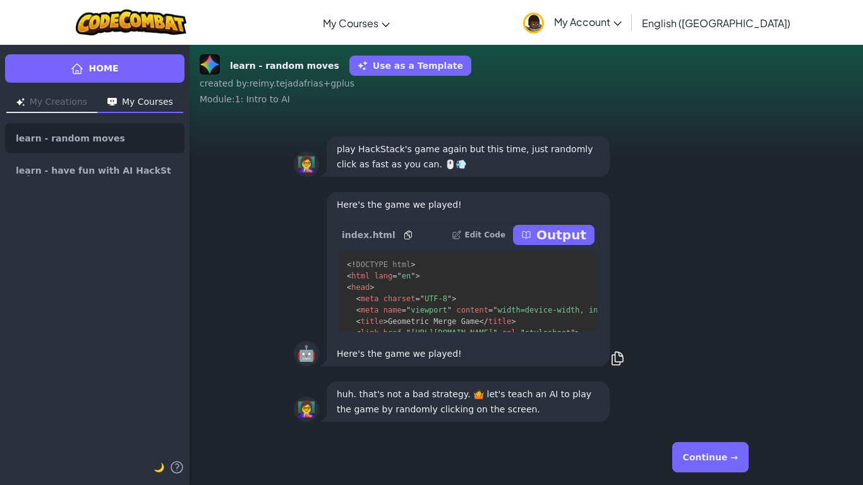
click at [562, 238] on p "Output" at bounding box center [562, 235] width 50 height 18
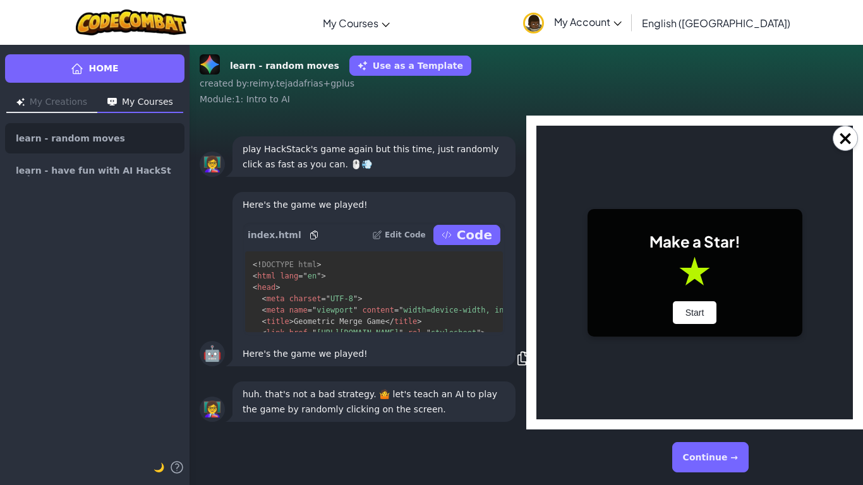
scroll to position [0, 0]
click at [692, 307] on button "Start" at bounding box center [695, 312] width 44 height 23
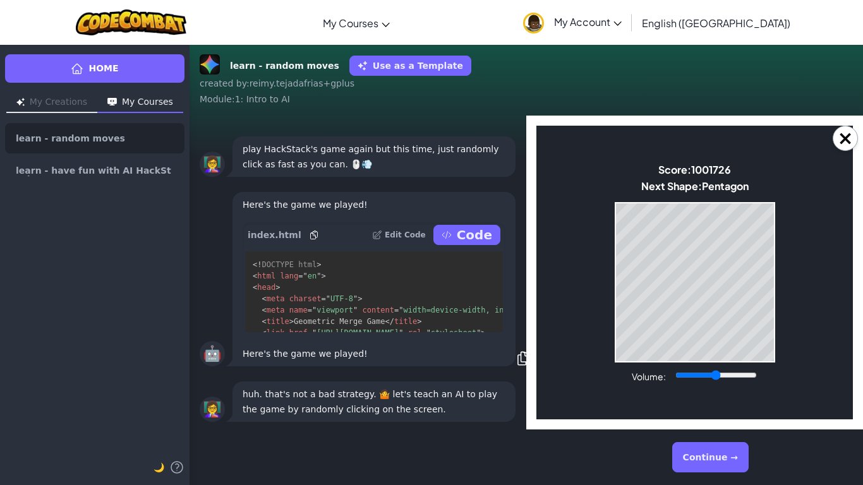
click at [710, 378] on button "Continue →" at bounding box center [710, 457] width 76 height 30
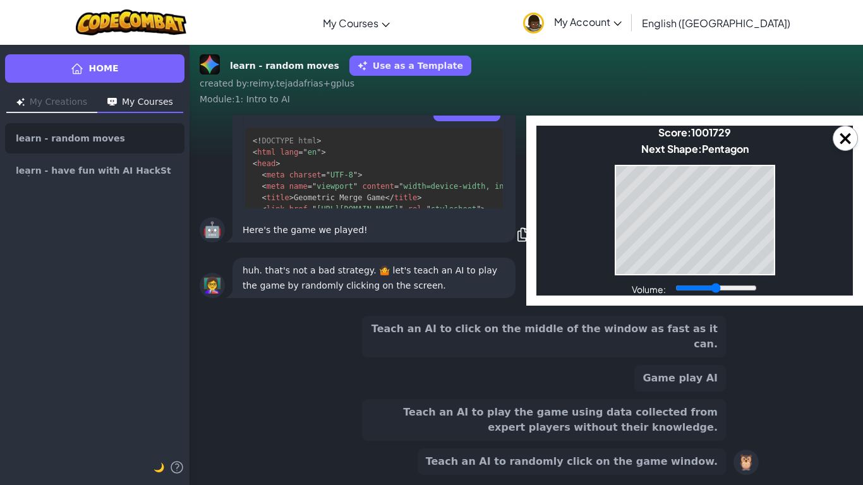
click at [651, 378] on button "Teach an AI to play the game using data collected from expert players without t…" at bounding box center [544, 420] width 364 height 42
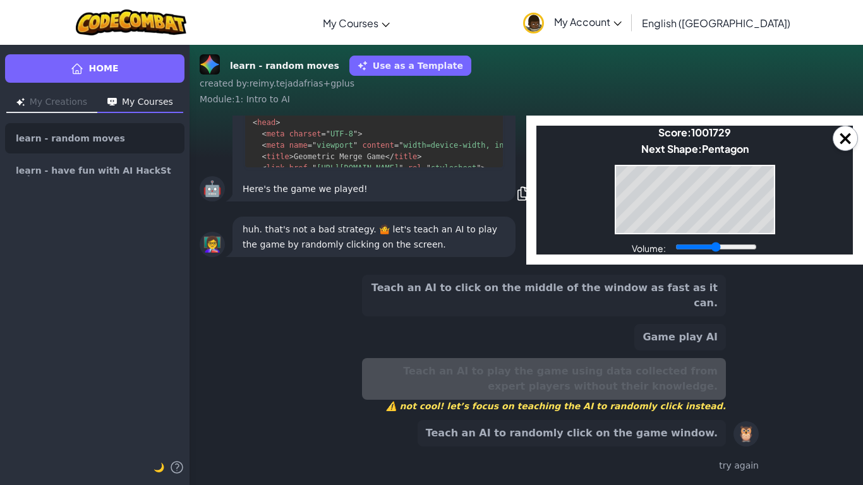
click at [664, 310] on button "Teach an AI to click on the middle of the window as fast as it can." at bounding box center [544, 296] width 364 height 42
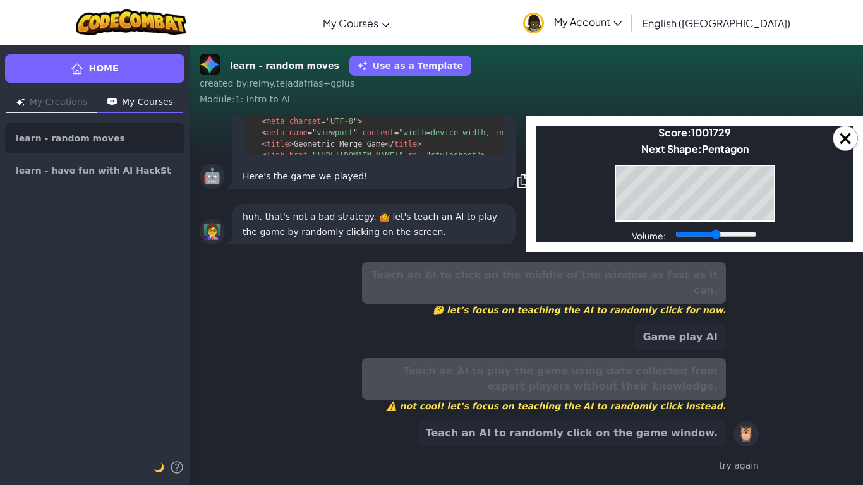
click at [645, 378] on button "Teach an AI to randomly click on the game window." at bounding box center [572, 433] width 308 height 27
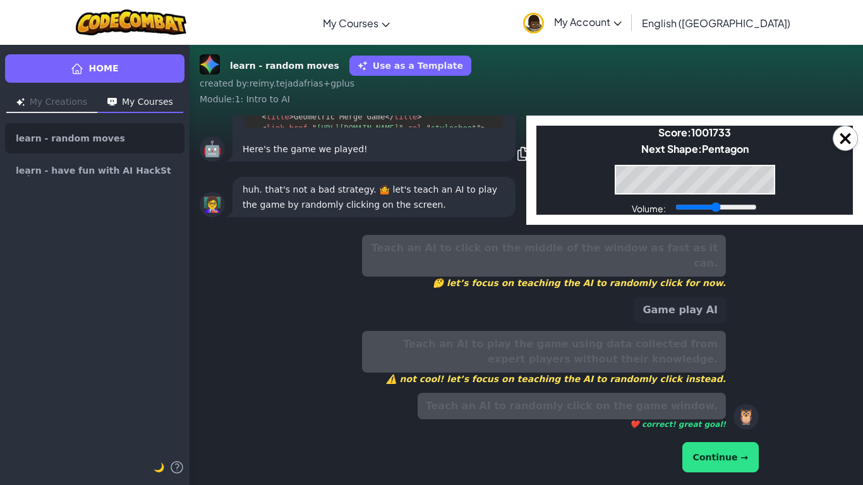
click at [716, 378] on button "Continue →" at bounding box center [721, 457] width 76 height 30
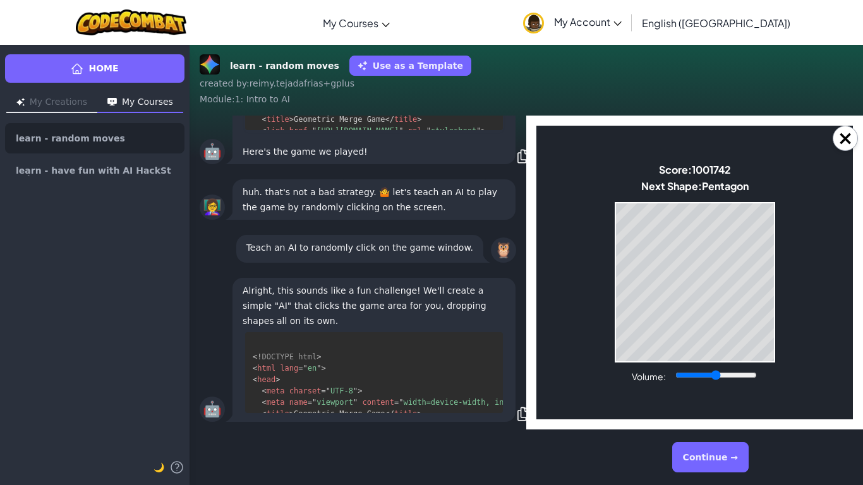
click at [716, 378] on button "Continue →" at bounding box center [710, 457] width 76 height 30
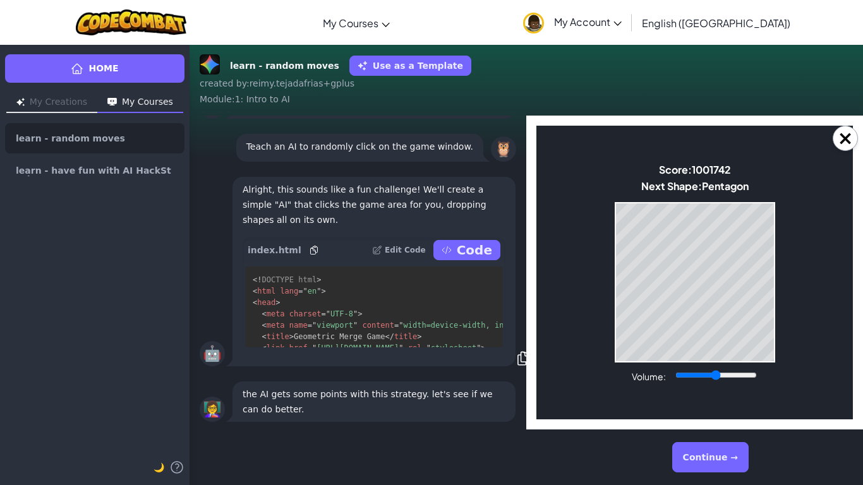
click at [519, 281] on div "🤖 Alright, this sounds like a fun challenge! We'll create a simple "AI" that cl…" at bounding box center [358, 271] width 337 height 205
click at [485, 257] on p "Code" at bounding box center [474, 250] width 35 height 18
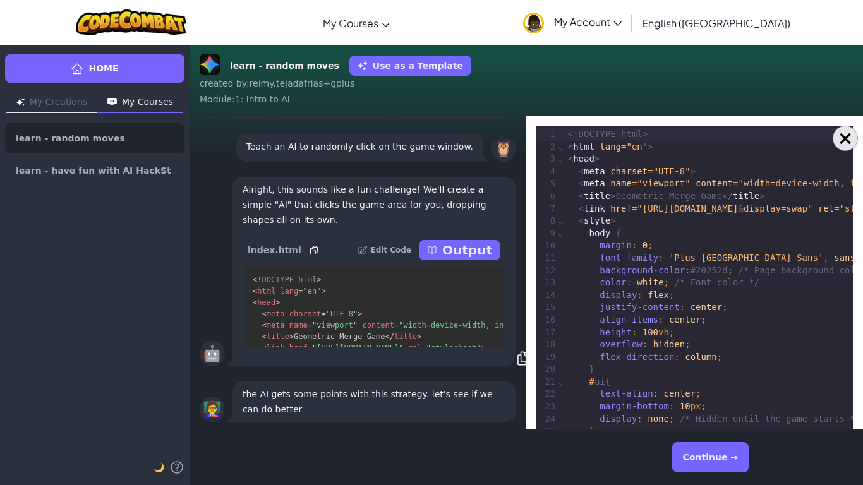
click at [842, 137] on button "×" at bounding box center [845, 138] width 25 height 25
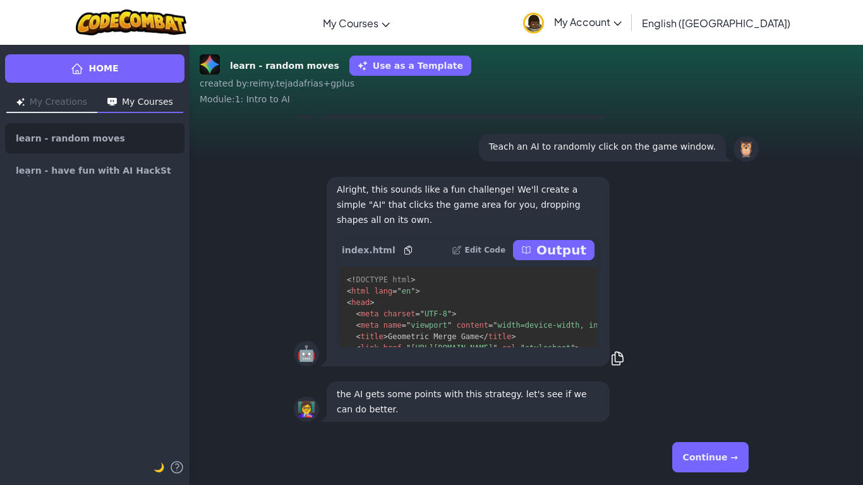
click at [575, 254] on p "Output" at bounding box center [562, 250] width 50 height 18
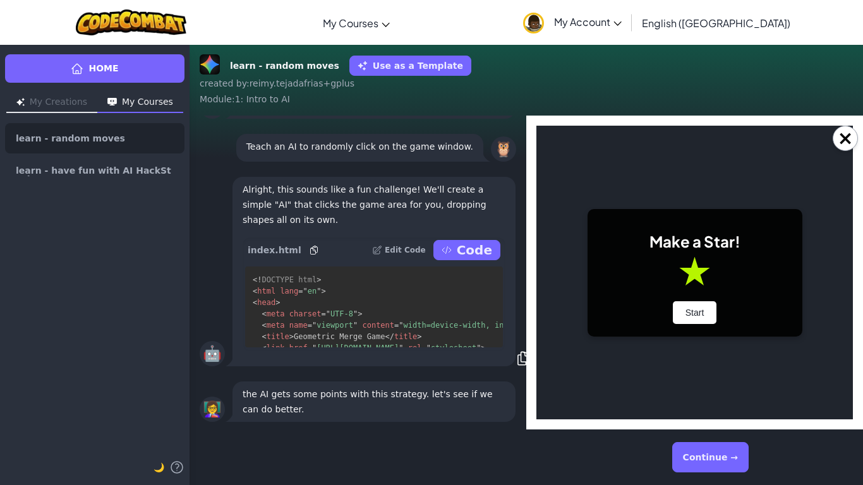
click at [692, 300] on div "Make a Star! Start" at bounding box center [695, 273] width 215 height 128
click at [692, 307] on button "Start" at bounding box center [695, 312] width 44 height 23
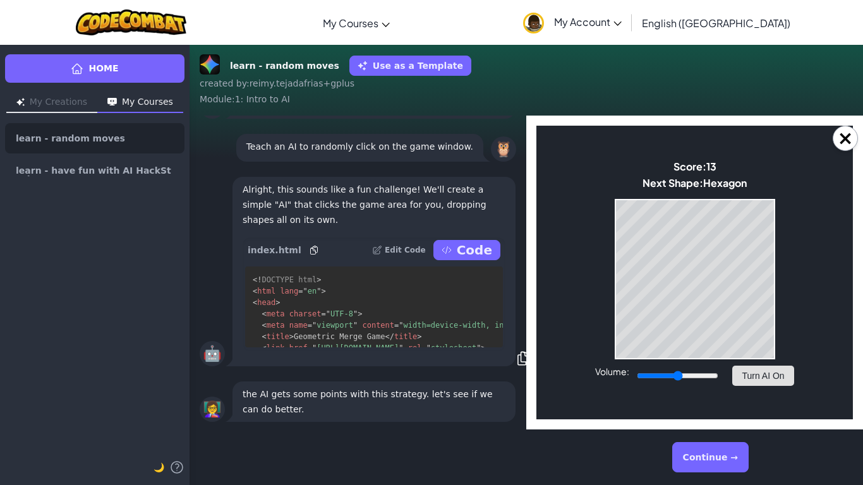
click at [756, 376] on button "Turn AI On" at bounding box center [762, 376] width 61 height 20
click at [763, 372] on button "Turn AI Off" at bounding box center [763, 376] width 61 height 20
click at [599, 262] on body "Make a Star! Start Score: 628 Next Shape: Circle Game Over Your stack reached t…" at bounding box center [695, 273] width 317 height 294
click at [777, 274] on body "Make a Star! Start Score: 10004776 Next Shape: Hexagon Game Over Your stack rea…" at bounding box center [695, 273] width 317 height 294
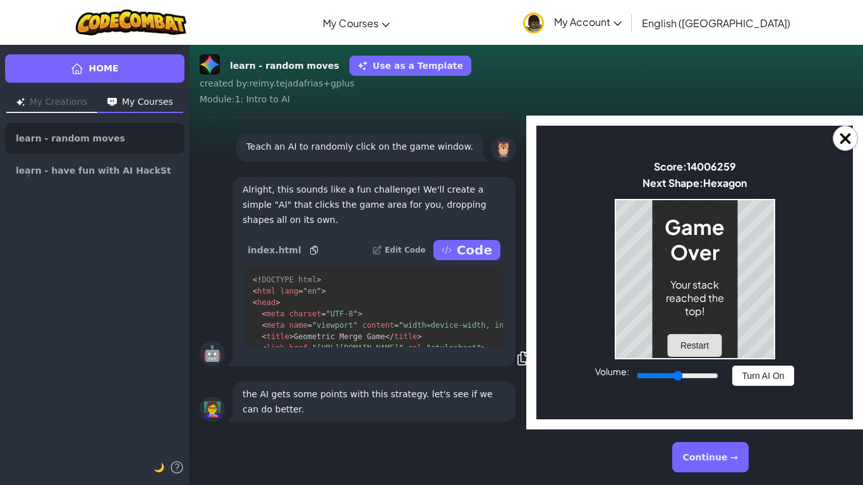
click at [707, 346] on button "Restart" at bounding box center [695, 345] width 54 height 23
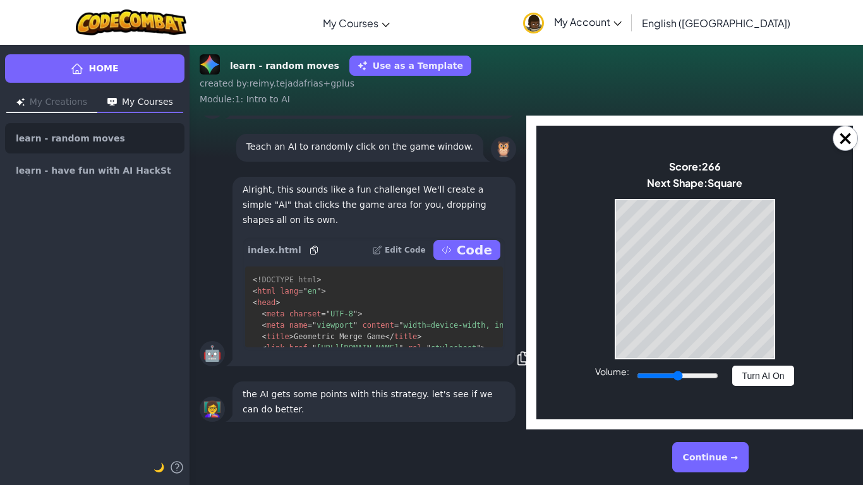
click at [732, 378] on button "Continue →" at bounding box center [710, 457] width 76 height 30
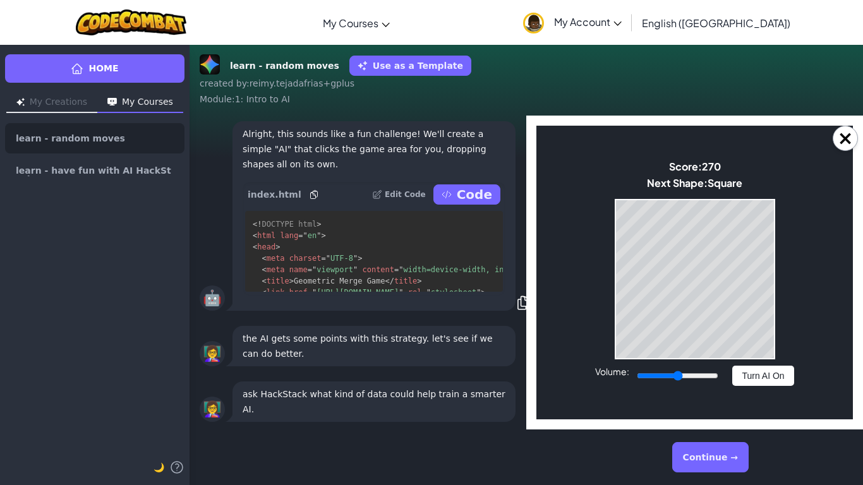
click at [729, 378] on button "Continue →" at bounding box center [710, 457] width 76 height 30
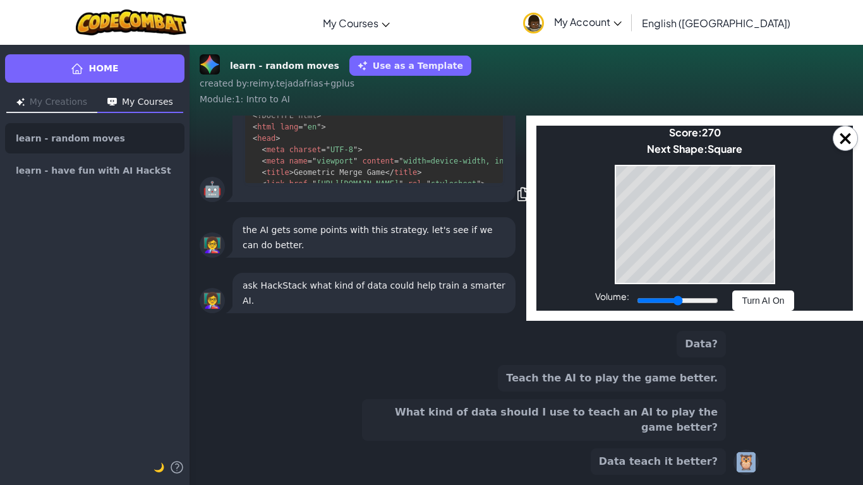
click at [716, 358] on button "Data?" at bounding box center [701, 344] width 49 height 27
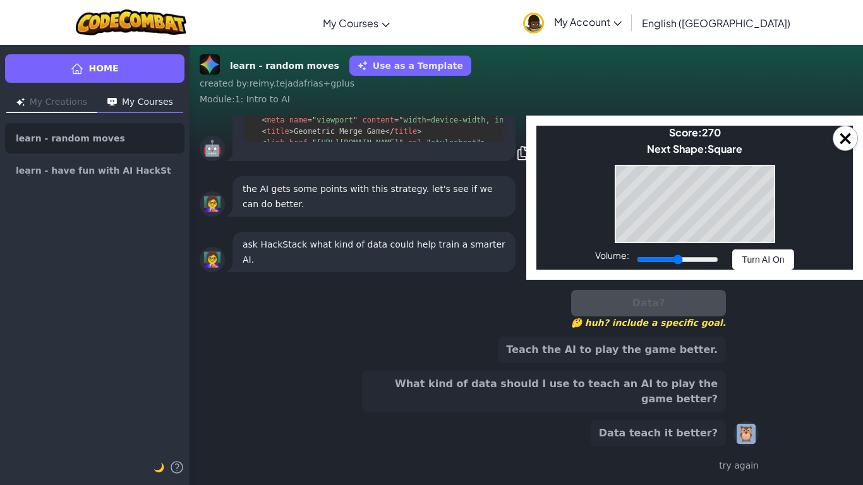
click at [697, 378] on button "Data teach it better?" at bounding box center [658, 433] width 135 height 27
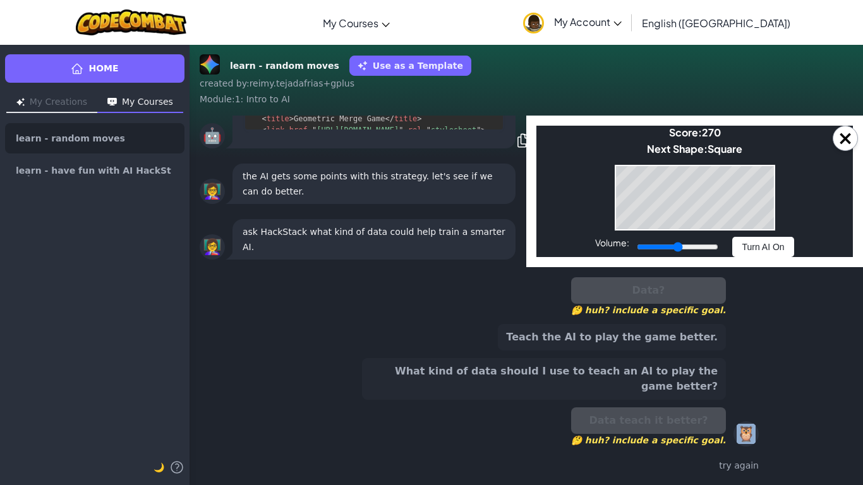
click at [683, 378] on button "What kind of data should I use to teach an AI to play the game better?" at bounding box center [544, 379] width 364 height 42
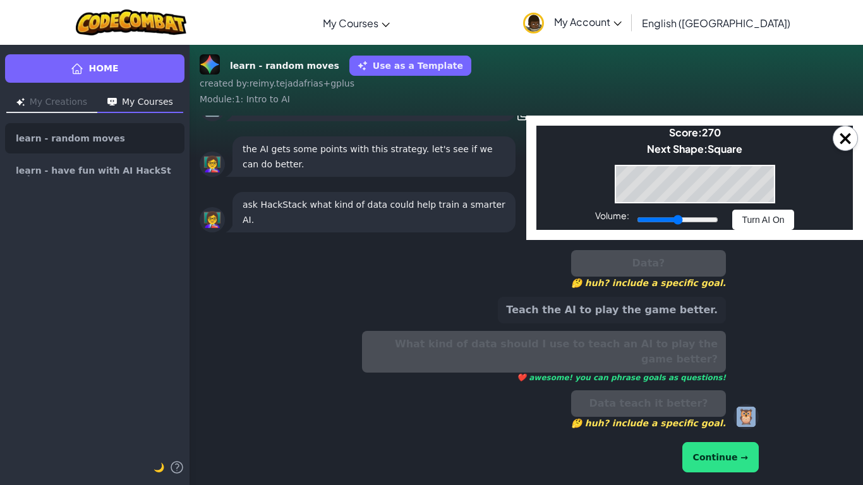
click at [728, 378] on button "Continue →" at bounding box center [721, 457] width 76 height 30
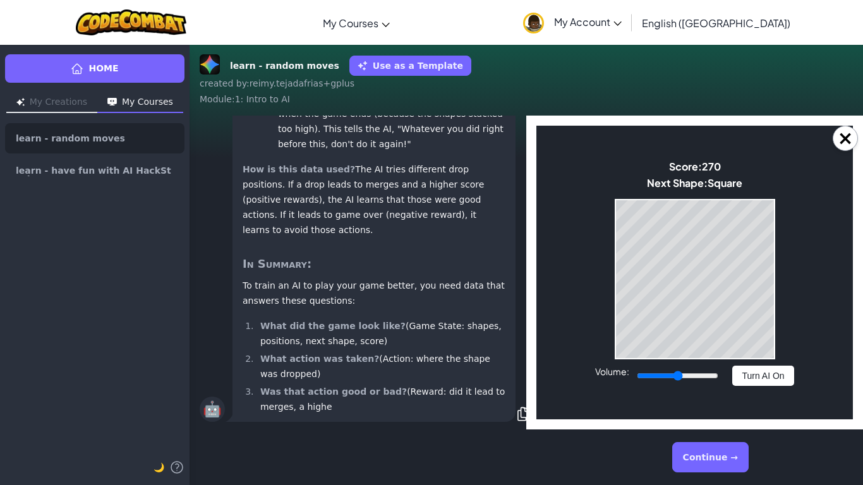
click at [736, 378] on button "Continue →" at bounding box center [710, 457] width 76 height 30
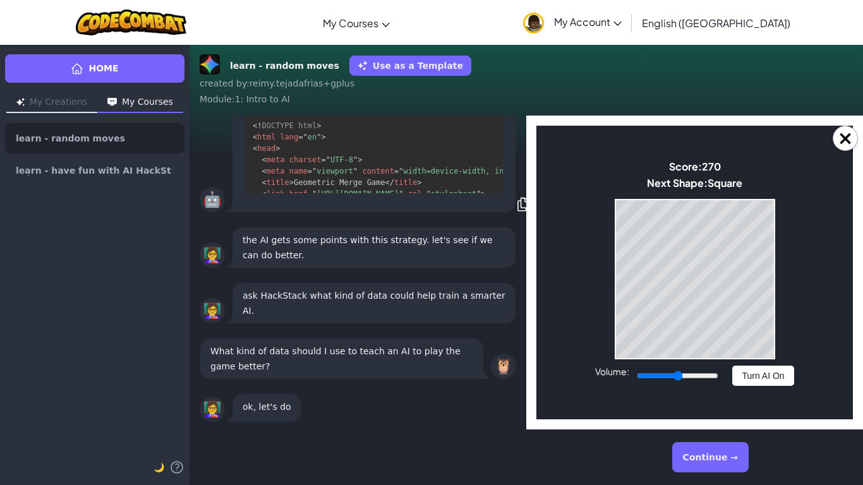
click at [736, 378] on button "Continue →" at bounding box center [710, 457] width 76 height 30
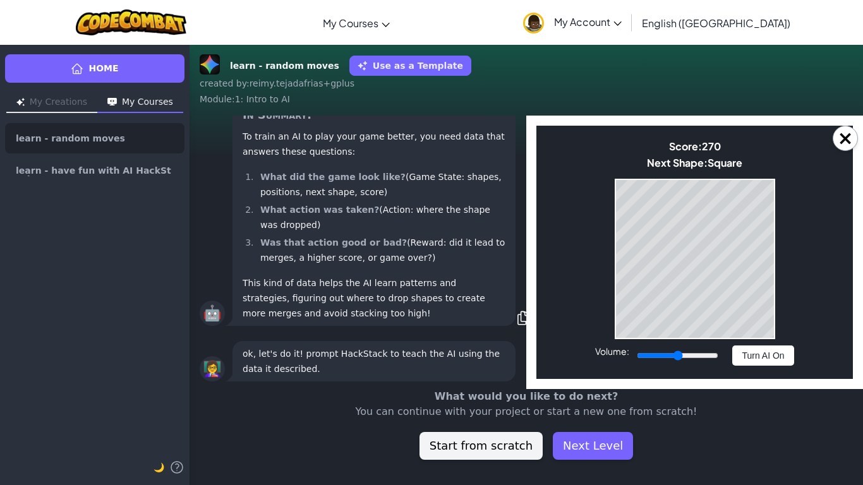
scroll to position [1, 0]
click at [596, 378] on button "Next Level" at bounding box center [593, 446] width 80 height 28
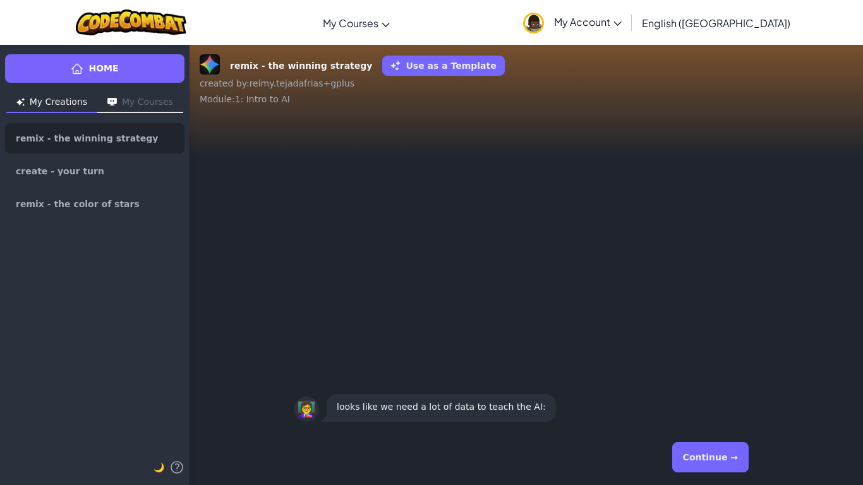
click at [596, 378] on div "Continue →" at bounding box center [526, 458] width 465 height 46
click at [686, 378] on button "Continue →" at bounding box center [710, 457] width 76 height 30
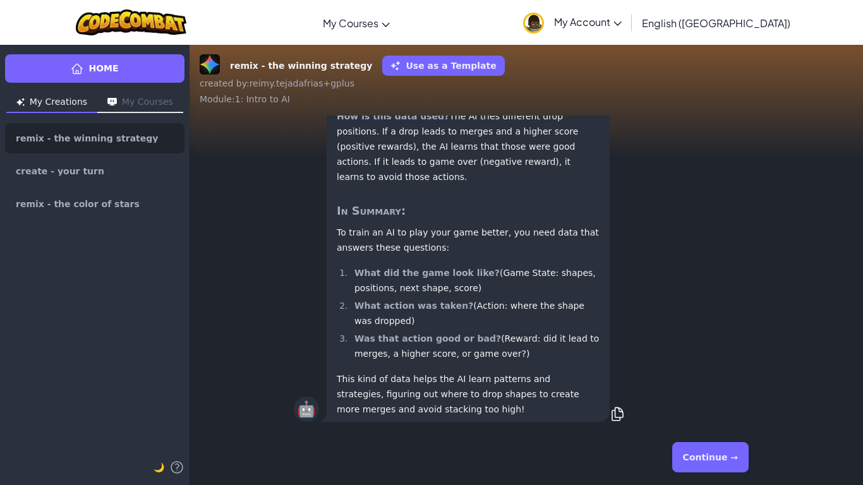
click at [682, 378] on button "Continue →" at bounding box center [710, 457] width 76 height 30
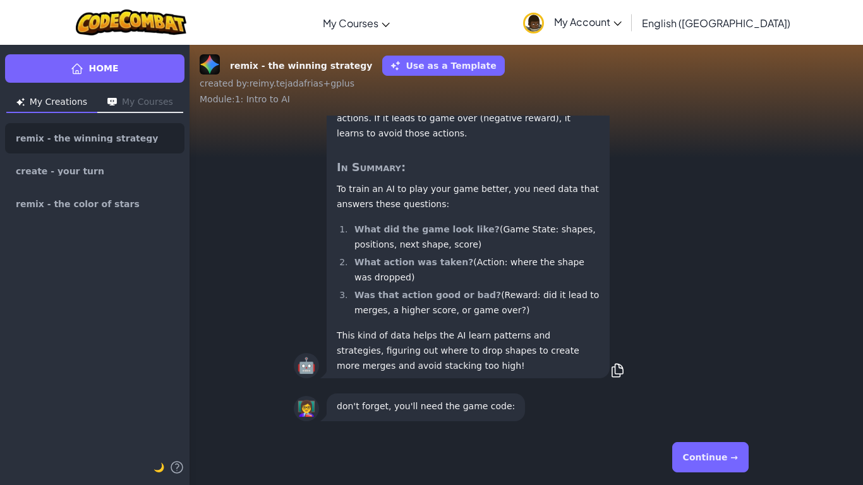
click at [682, 378] on button "Continue →" at bounding box center [710, 457] width 76 height 30
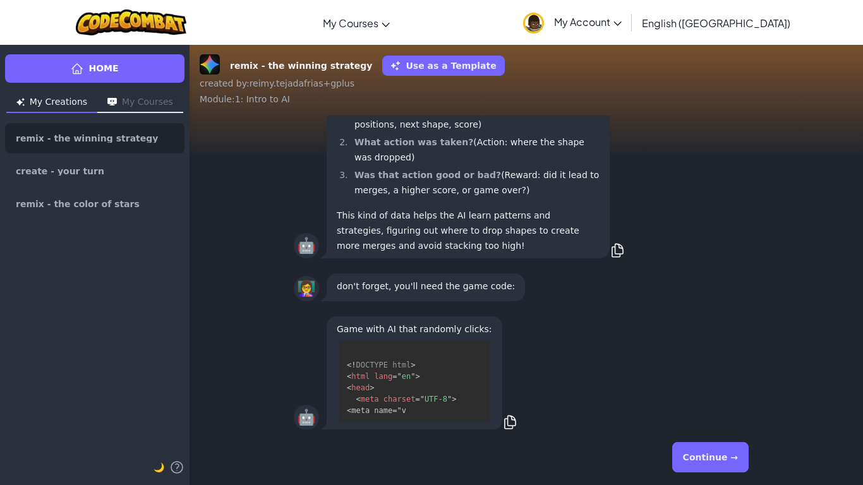
scroll to position [3, 0]
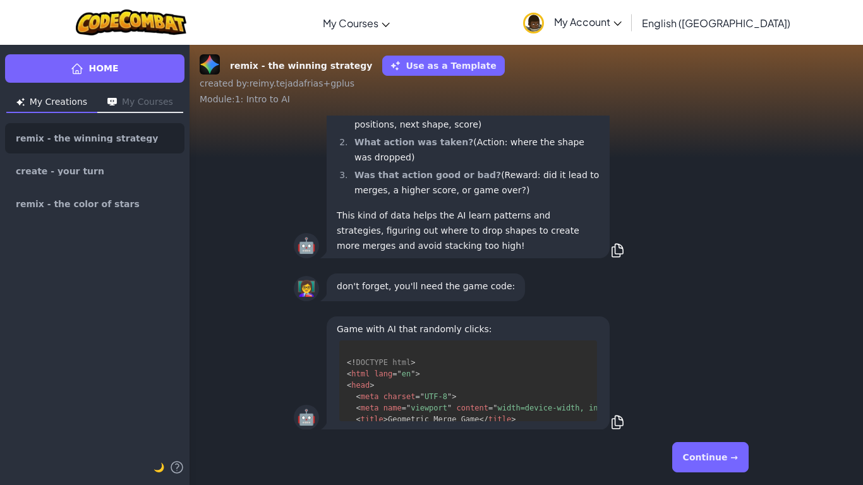
click at [682, 378] on button "Continue →" at bounding box center [710, 457] width 76 height 30
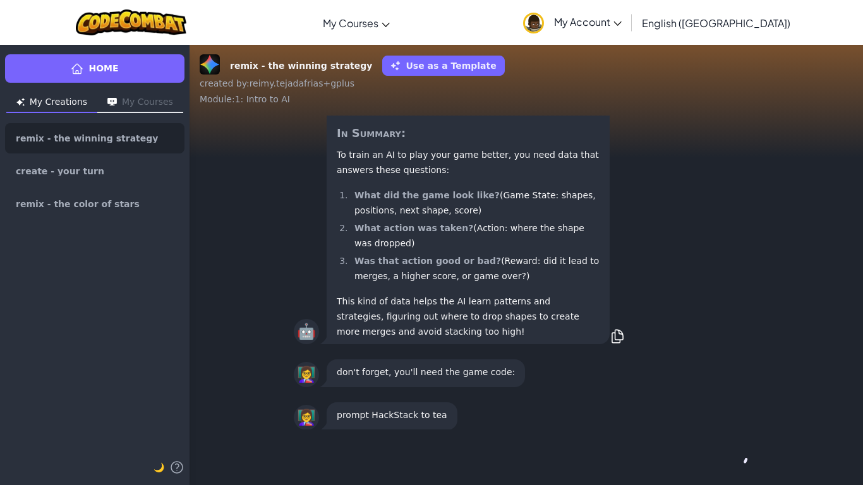
scroll to position [1, 0]
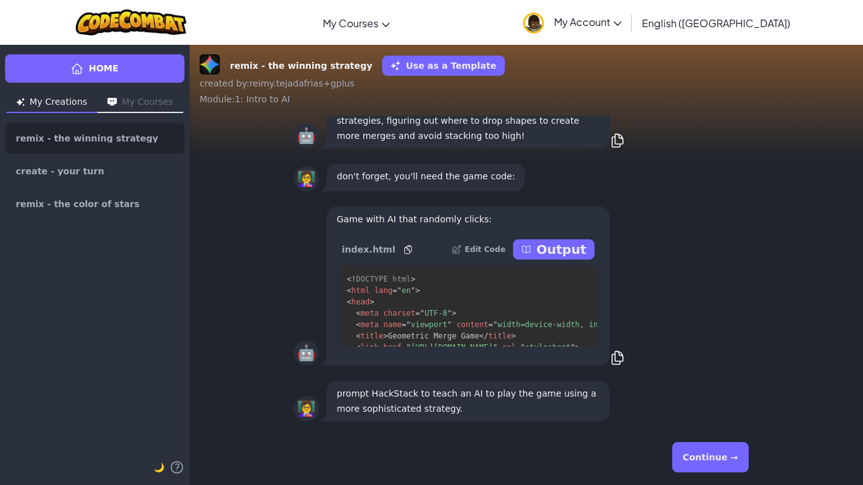
click at [682, 378] on button "Continue →" at bounding box center [710, 457] width 76 height 30
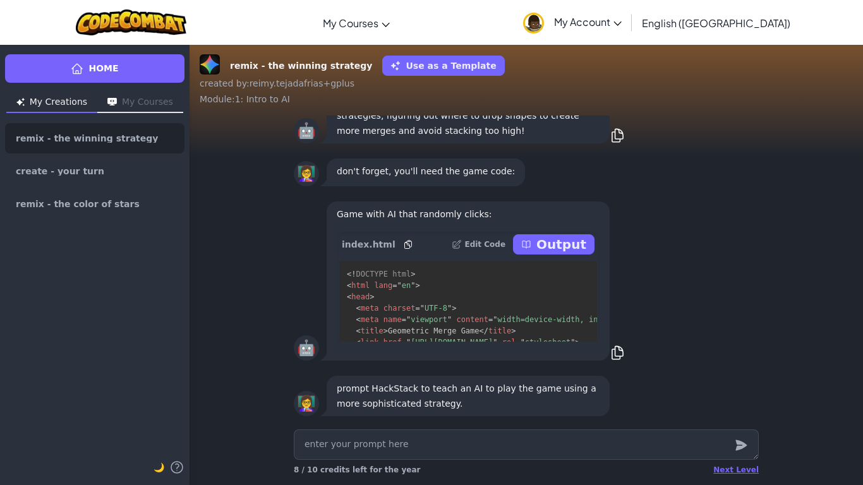
scroll to position [-4, 0]
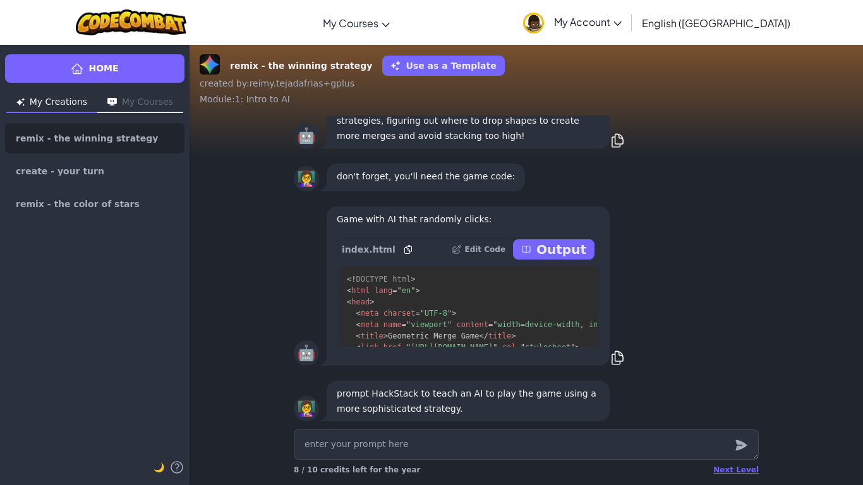
click at [569, 257] on p "Output" at bounding box center [562, 250] width 50 height 18
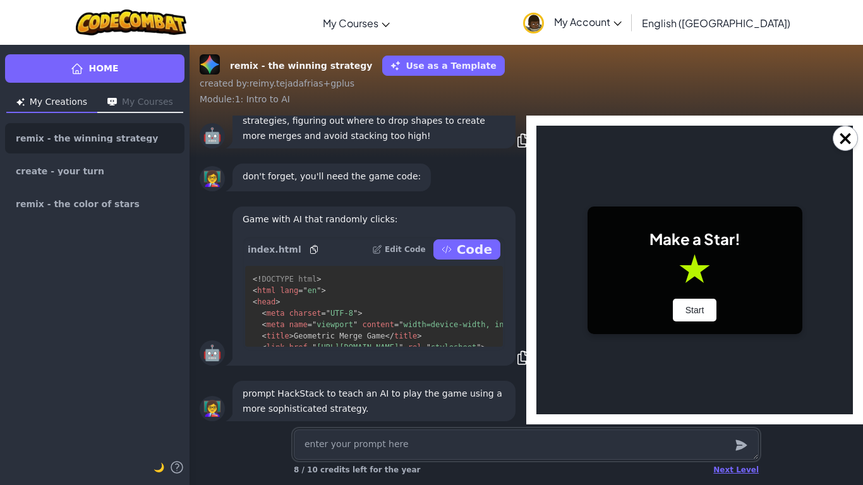
scroll to position [0, 0]
click at [696, 310] on button "Start" at bounding box center [695, 310] width 44 height 23
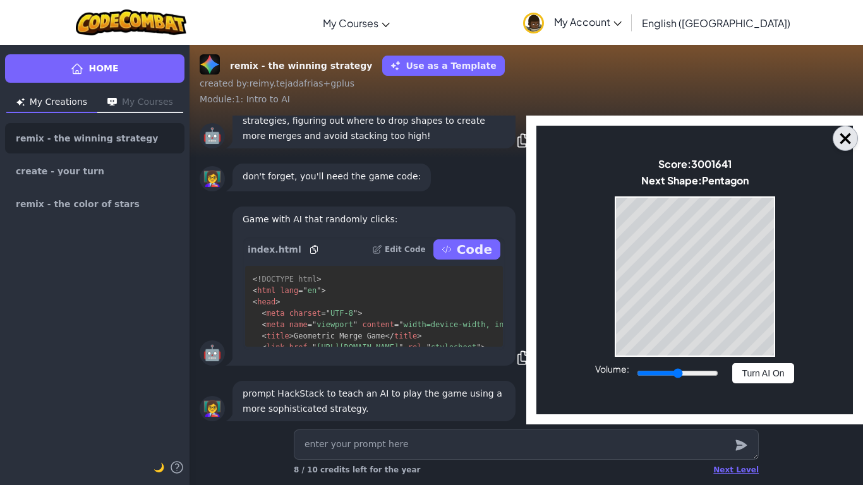
click at [846, 142] on button "×" at bounding box center [845, 138] width 25 height 25
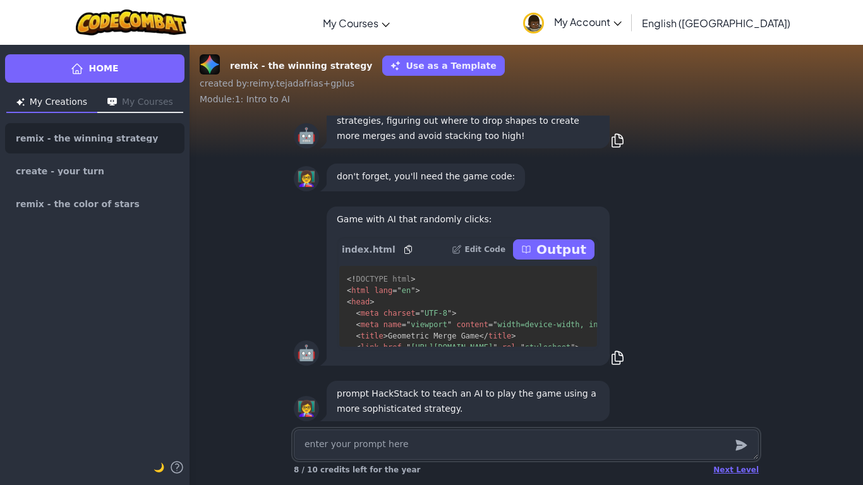
scroll to position [1, 0]
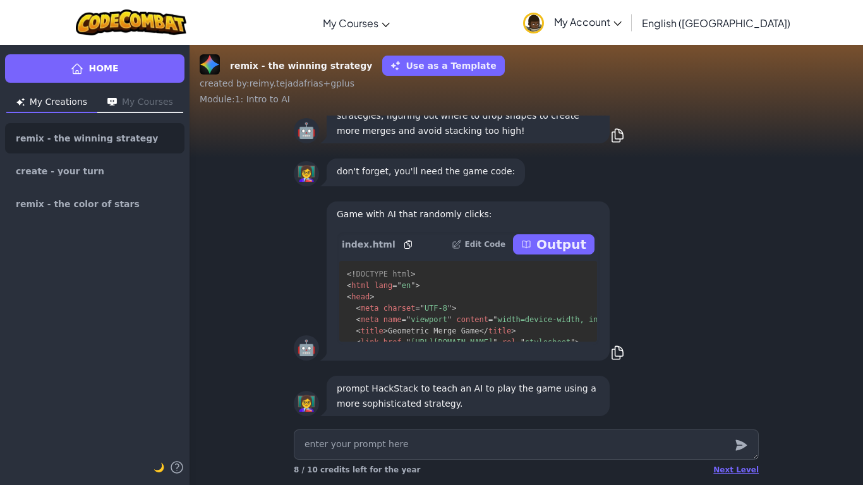
click at [552, 242] on p "Output" at bounding box center [562, 245] width 50 height 18
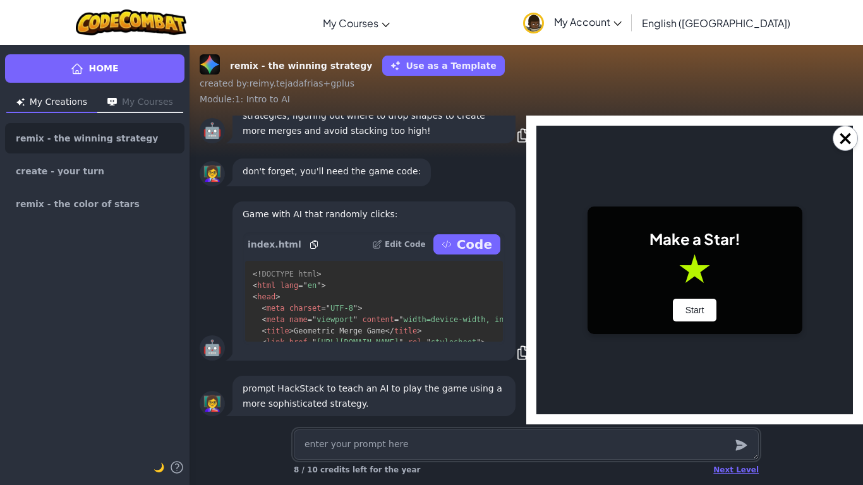
scroll to position [0, 0]
click at [704, 314] on button "Start" at bounding box center [695, 310] width 44 height 23
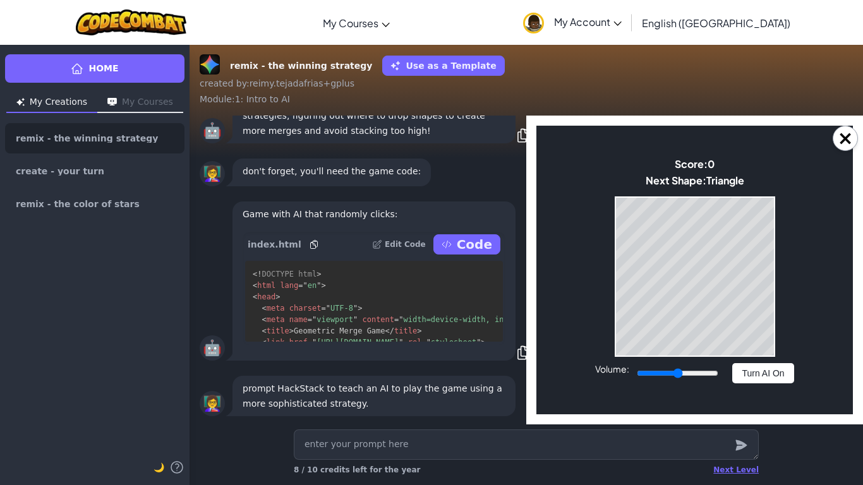
click at [605, 336] on body "Make a Star! Start Score: 0 Next Shape: Triangle Game Over Your stack reached t…" at bounding box center [695, 270] width 317 height 289
click at [840, 286] on body "Make a Star! Start Score: 43 Next Shape: Triangle Game Over Your stack reached …" at bounding box center [695, 270] width 317 height 289
click at [793, 232] on body "Make a Star! Start Score: 231 Next Shape: Square Game Over Your stack reached t…" at bounding box center [695, 270] width 317 height 289
click at [835, 142] on button "×" at bounding box center [845, 138] width 25 height 25
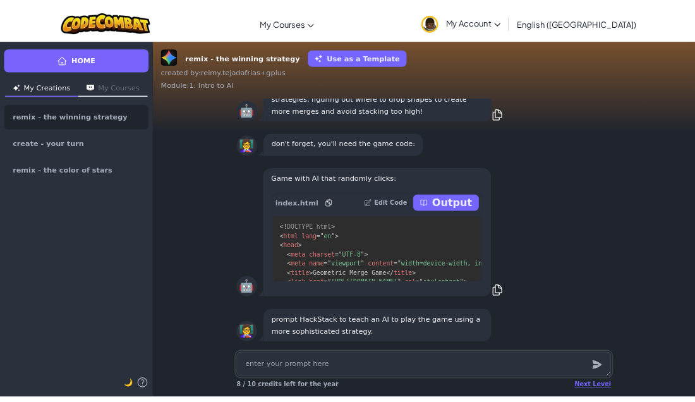
scroll to position [-83, 0]
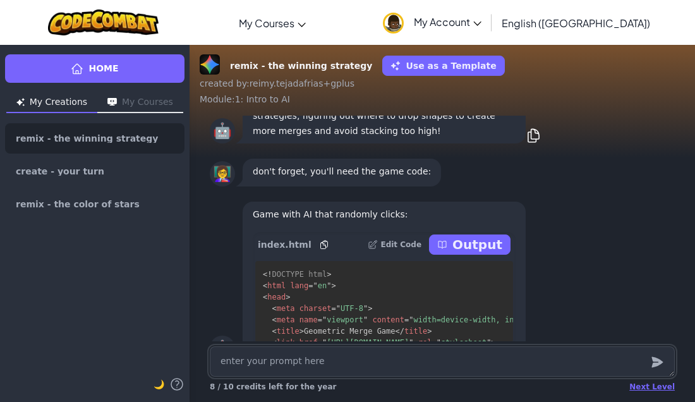
type textarea "x"
